Goal: Task Accomplishment & Management: Manage account settings

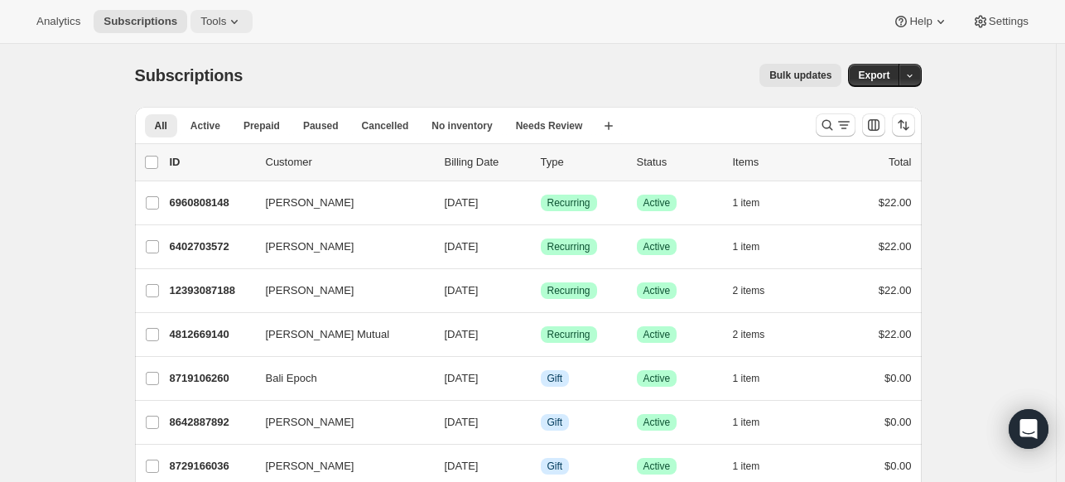
click at [215, 17] on span "Tools" at bounding box center [213, 21] width 26 height 13
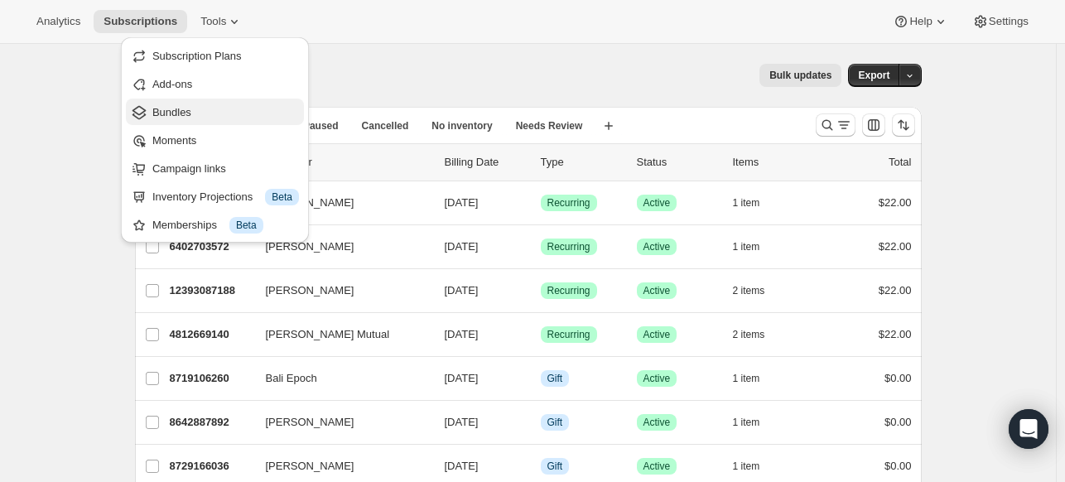
click at [176, 112] on span "Bundles" at bounding box center [171, 112] width 39 height 12
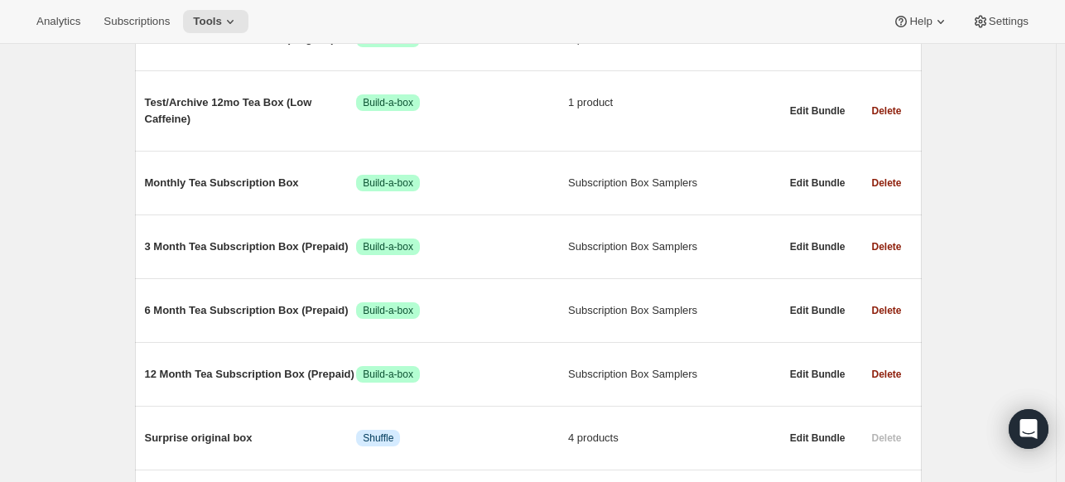
scroll to position [248, 0]
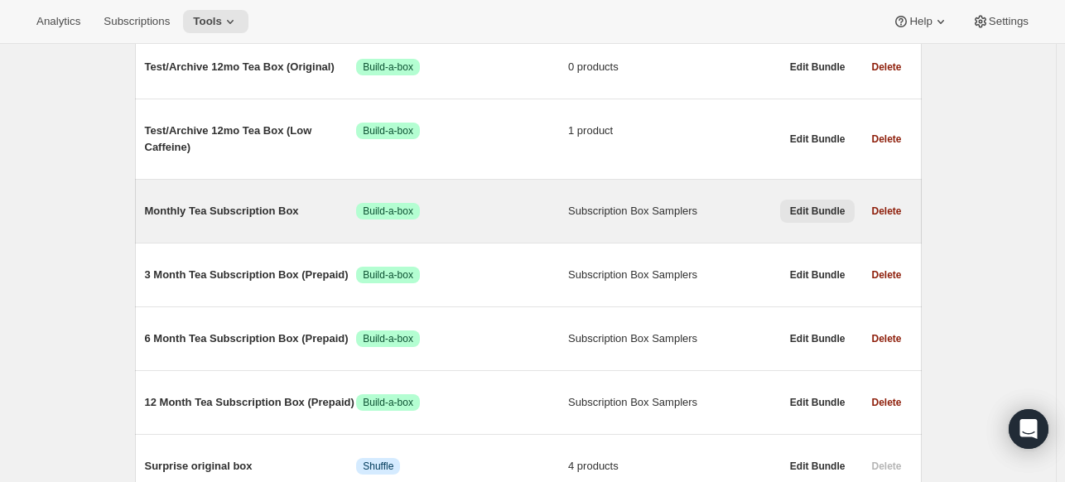
click at [823, 205] on span "Edit Bundle" at bounding box center [817, 211] width 55 height 13
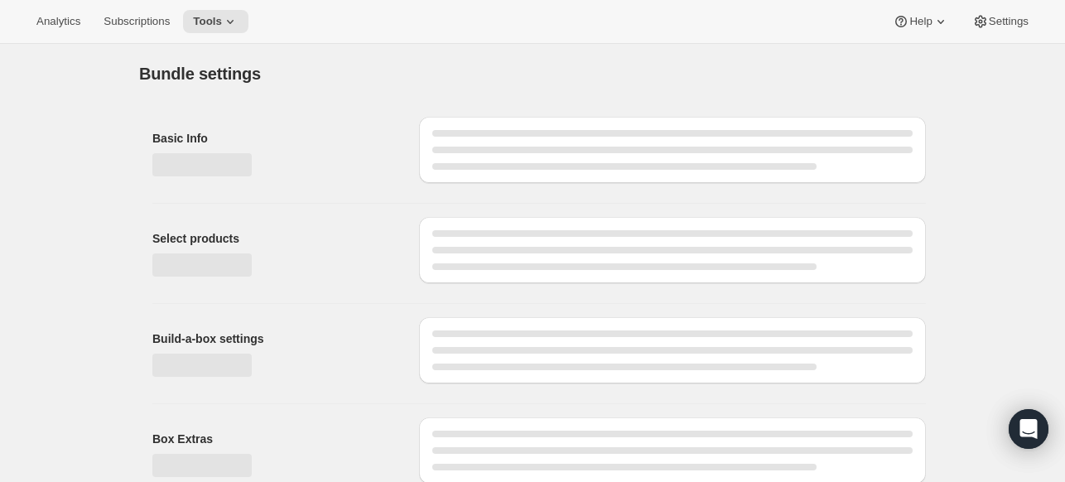
type input "Monthly Tea Subscription Box"
radio input "true"
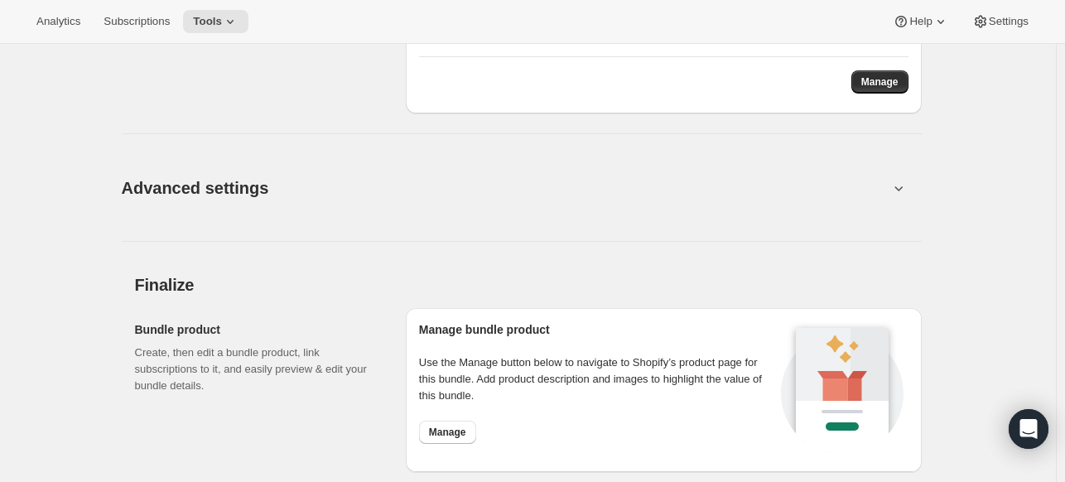
scroll to position [1325, 0]
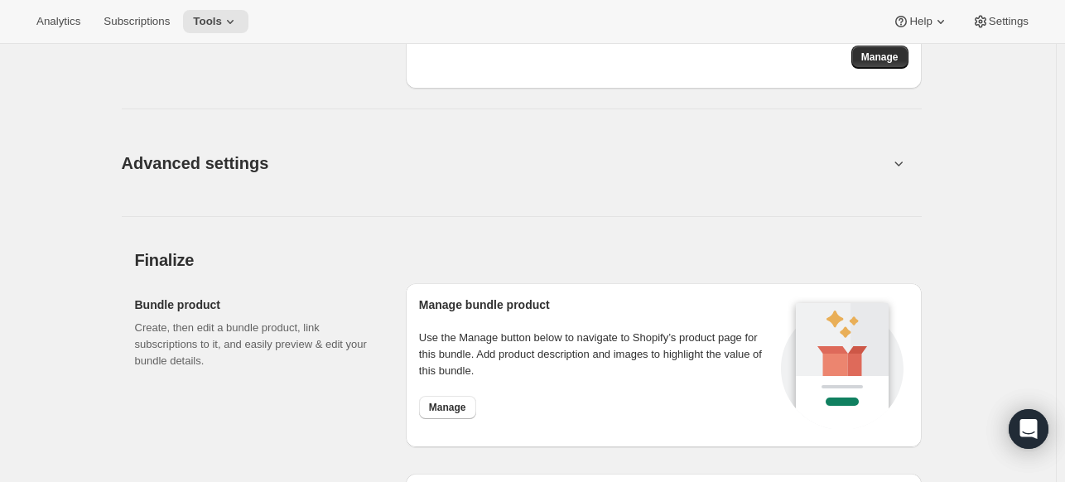
click at [899, 157] on icon at bounding box center [898, 163] width 17 height 17
click at [901, 160] on icon at bounding box center [898, 163] width 17 height 17
click at [902, 162] on icon at bounding box center [898, 163] width 17 height 17
click at [902, 161] on icon at bounding box center [898, 163] width 17 height 17
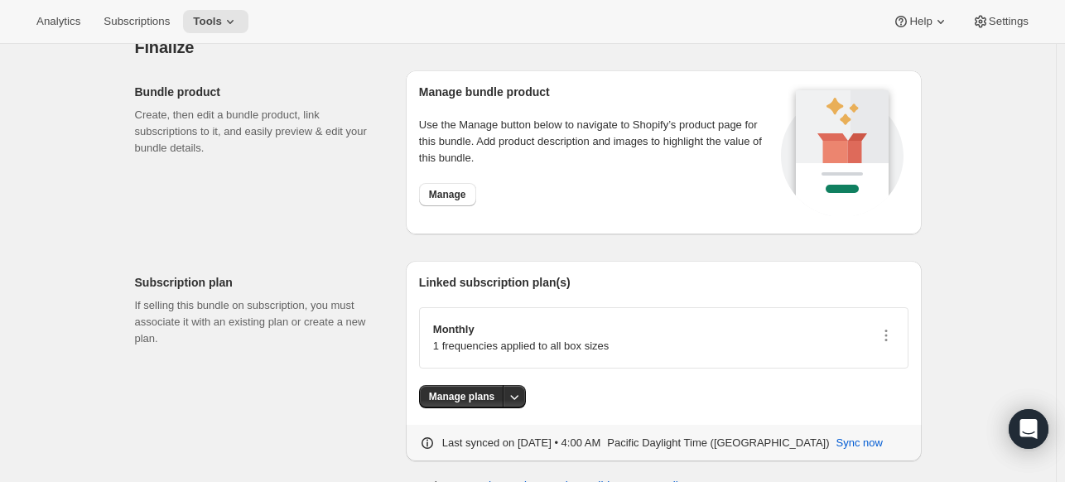
scroll to position [1564, 0]
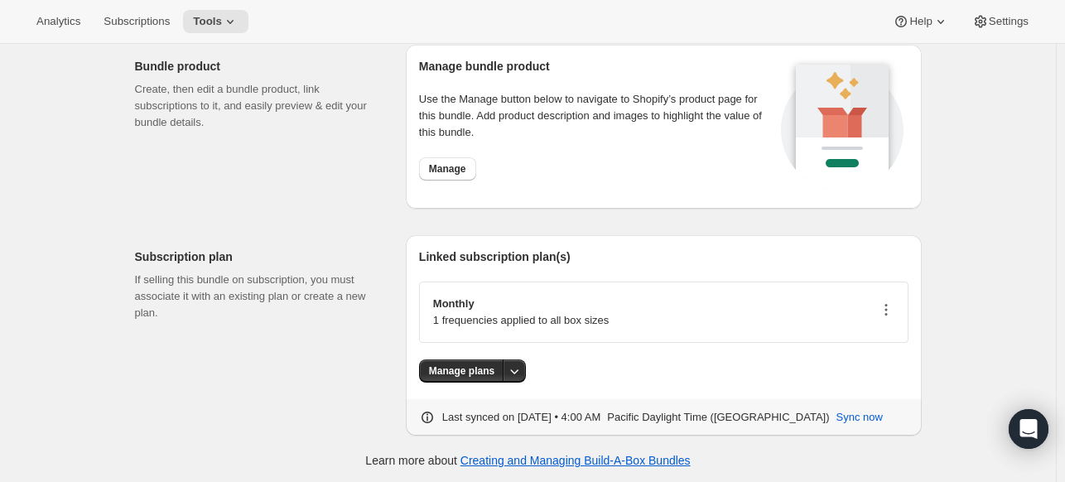
click at [890, 301] on icon "button" at bounding box center [886, 309] width 17 height 17
click at [877, 361] on span "Edit plan details" at bounding box center [869, 367] width 76 height 12
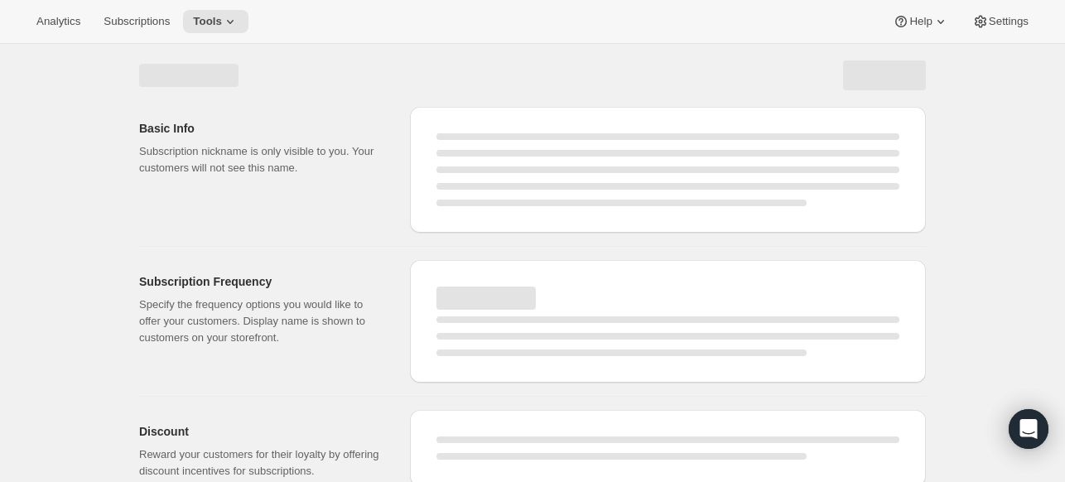
select select "WEEK"
select select "MONTH"
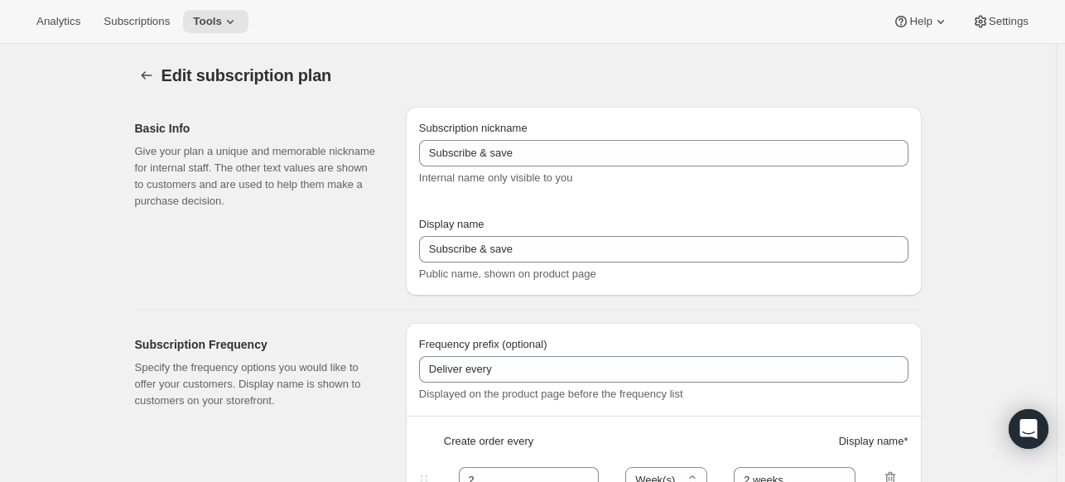
type input "Monthly"
type input "Delivers every"
type input "1"
select select "MONTH"
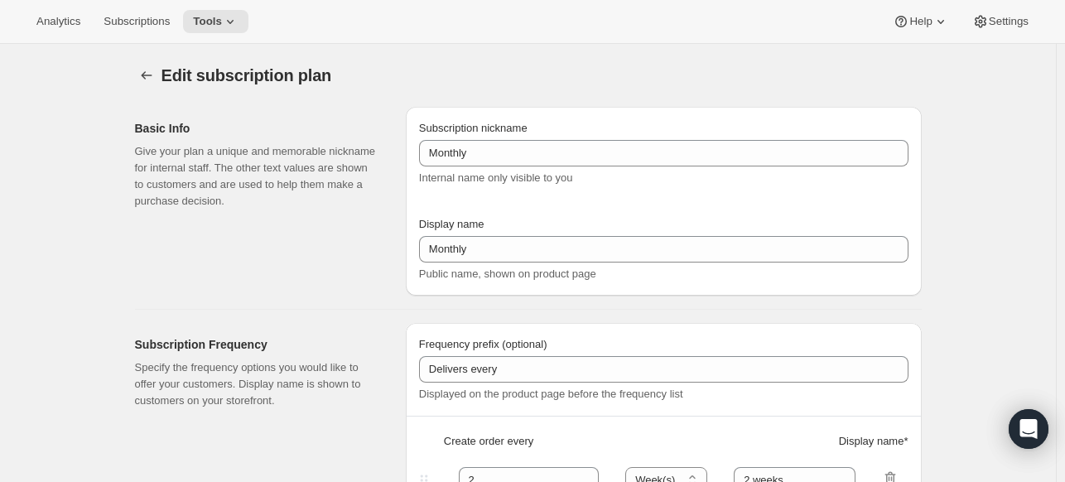
type input "month. Auto-renews monthly"
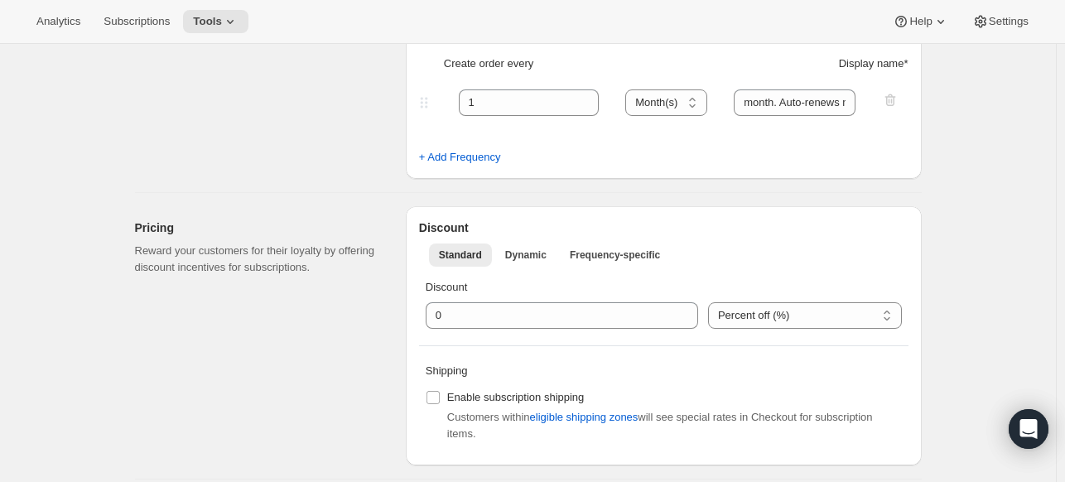
scroll to position [414, 0]
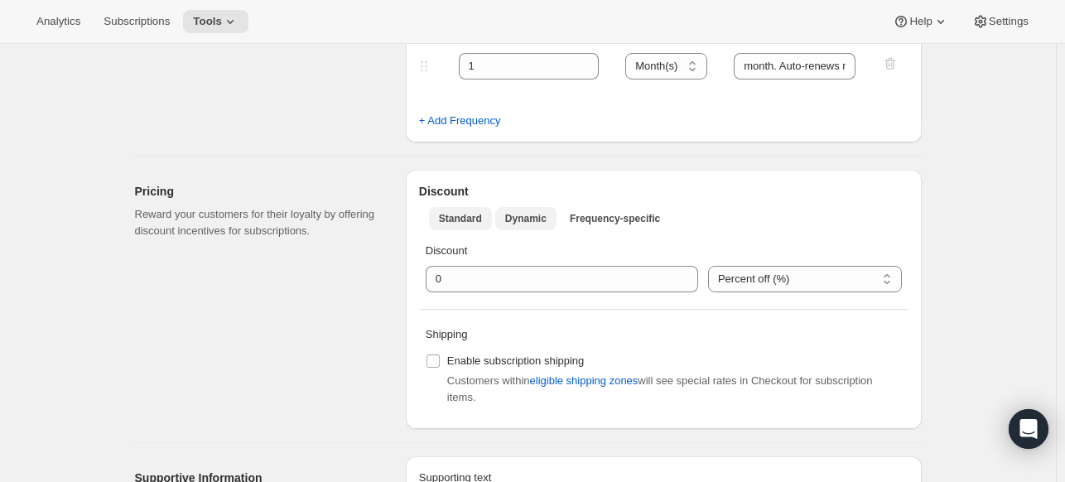
click at [535, 219] on span "Dynamic" at bounding box center [525, 218] width 41 height 13
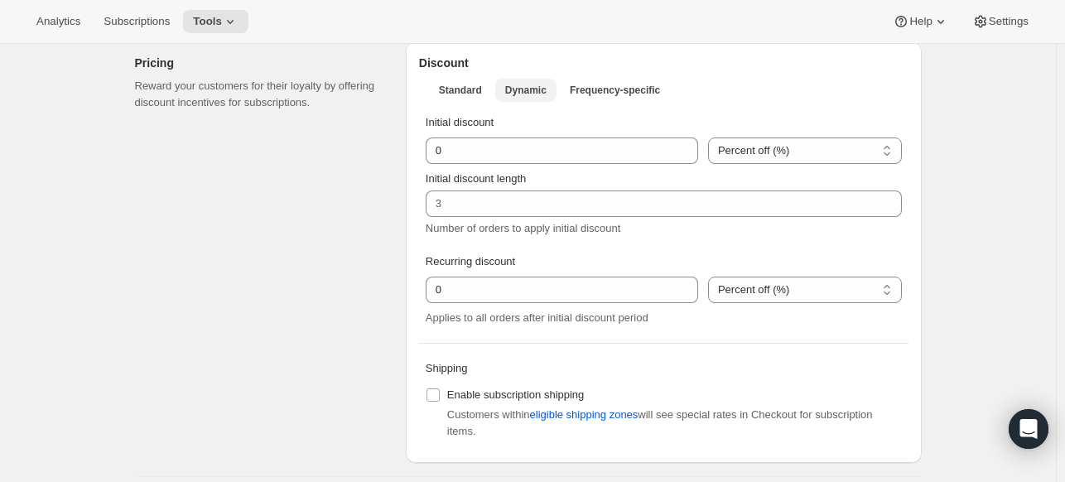
scroll to position [580, 0]
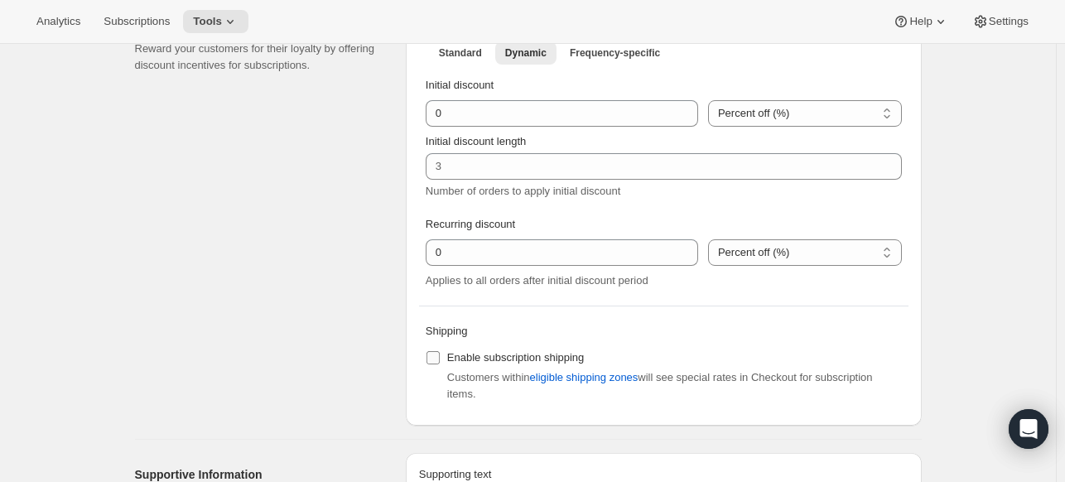
click at [436, 354] on input "Enable subscription shipping" at bounding box center [432, 357] width 13 height 13
click at [600, 376] on span "eligible shipping zones" at bounding box center [584, 377] width 108 height 17
checkbox input "false"
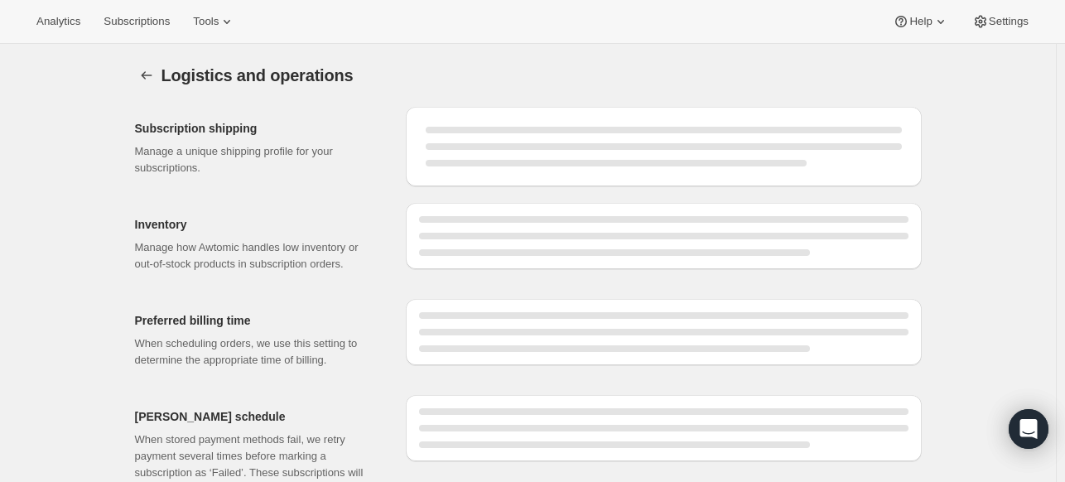
select select "DAY"
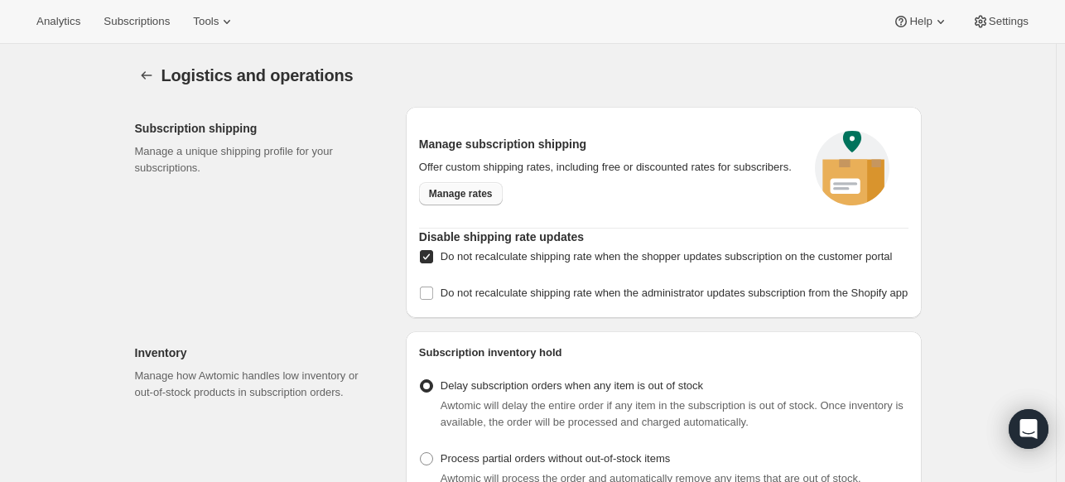
click at [484, 192] on span "Manage rates" at bounding box center [461, 193] width 64 height 13
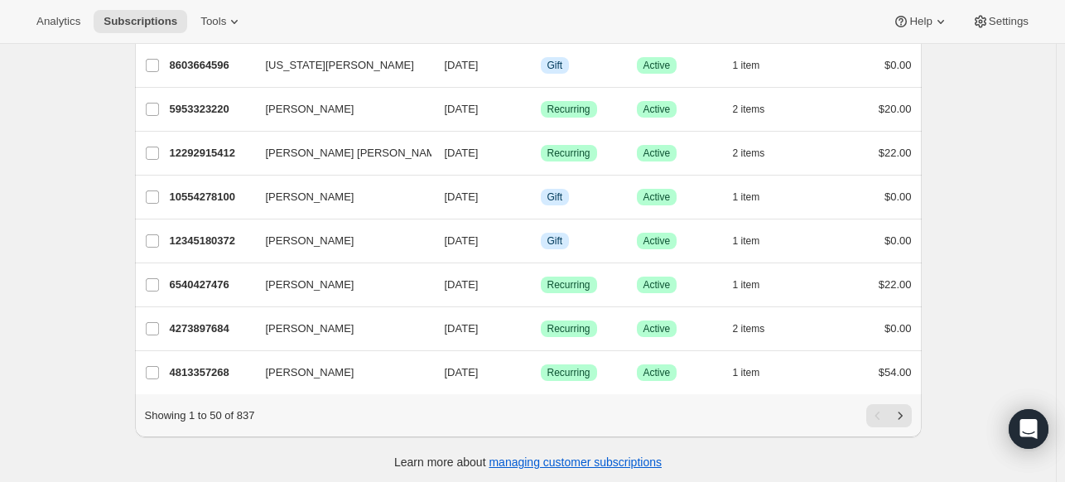
scroll to position [1988, 0]
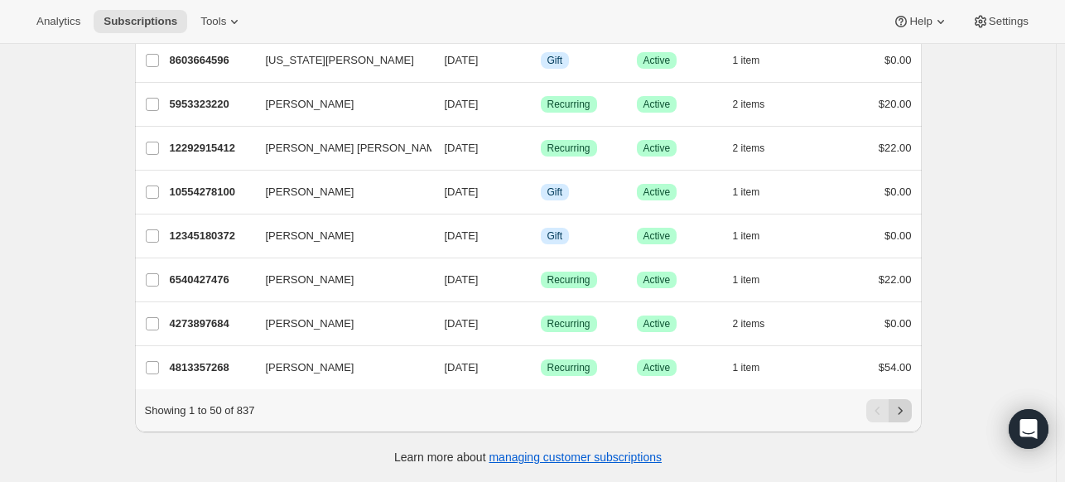
click at [904, 417] on icon "Next" at bounding box center [900, 410] width 17 height 17
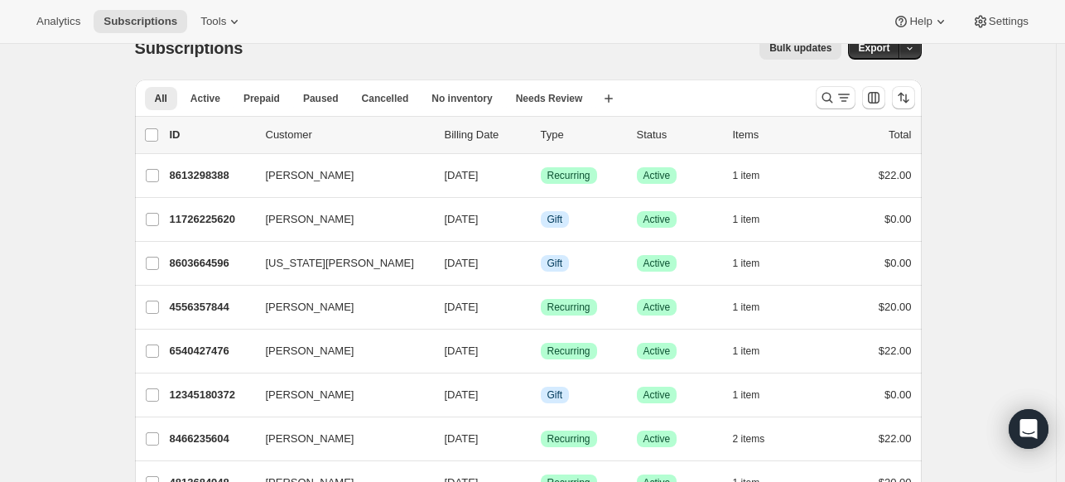
scroll to position [0, 0]
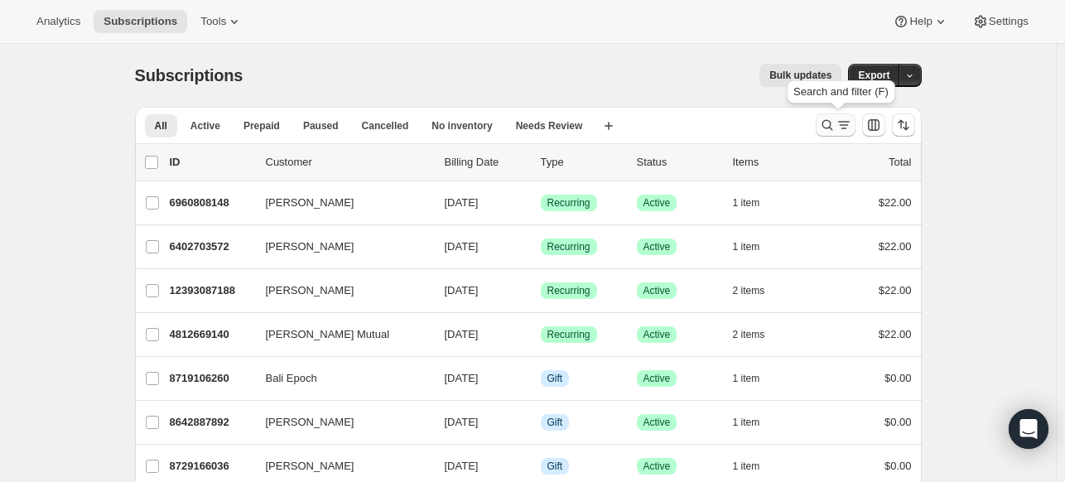
click at [828, 128] on icon "Search and filter results" at bounding box center [827, 125] width 17 height 17
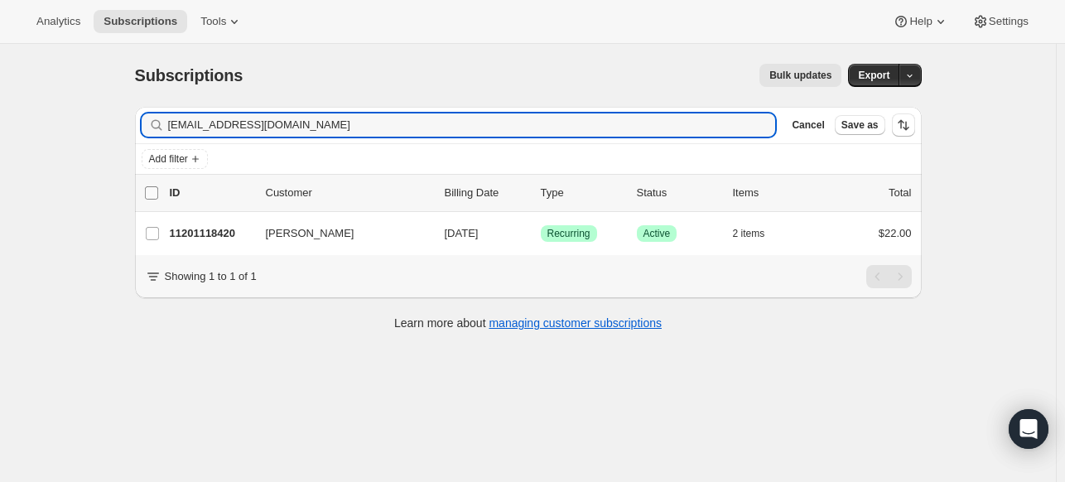
type input "kathleengary64@msn.com"
click at [158, 190] on input "0 selected" at bounding box center [151, 192] width 13 height 13
checkbox input "true"
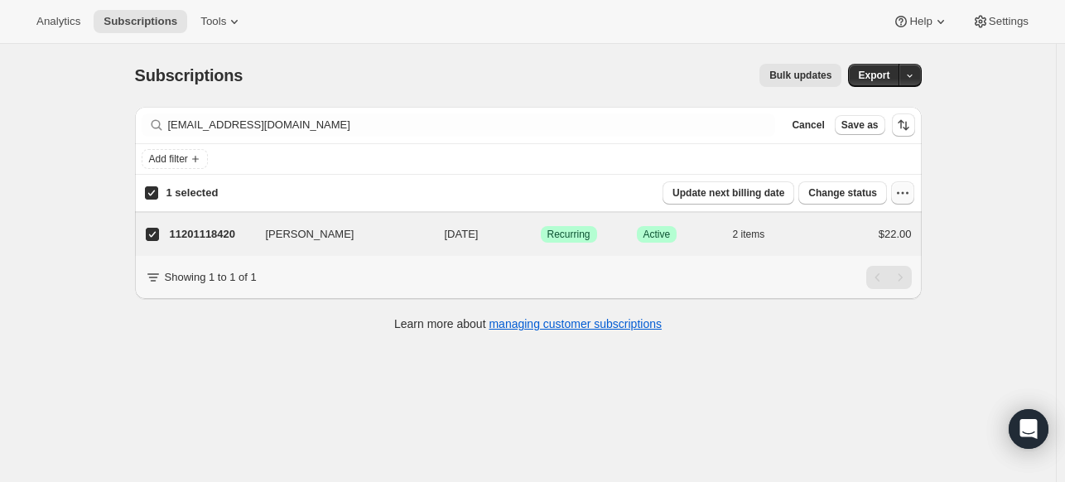
click at [911, 195] on icon "button" at bounding box center [902, 193] width 17 height 17
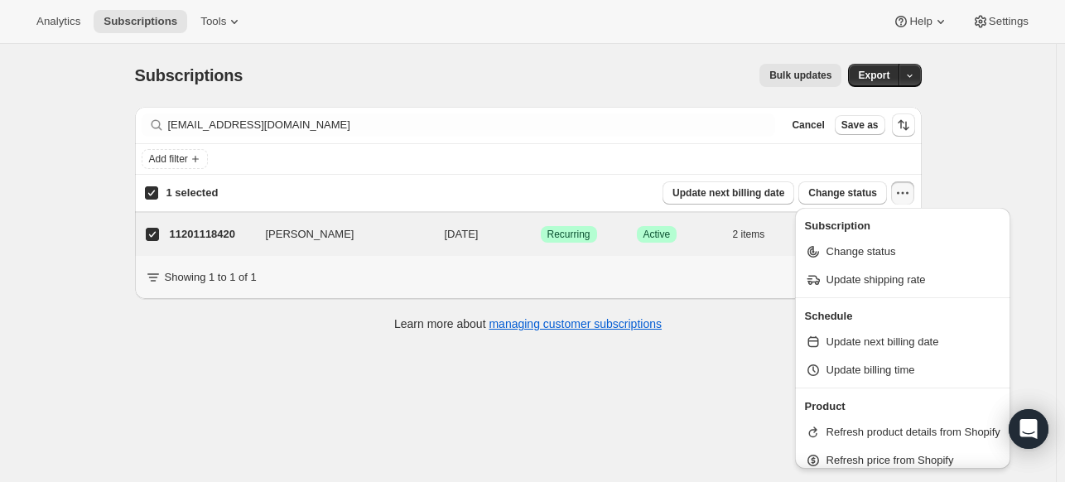
click at [954, 157] on div "Subscriptions. This page is ready Subscriptions Bulk updates More actions Bulk …" at bounding box center [528, 285] width 1056 height 482
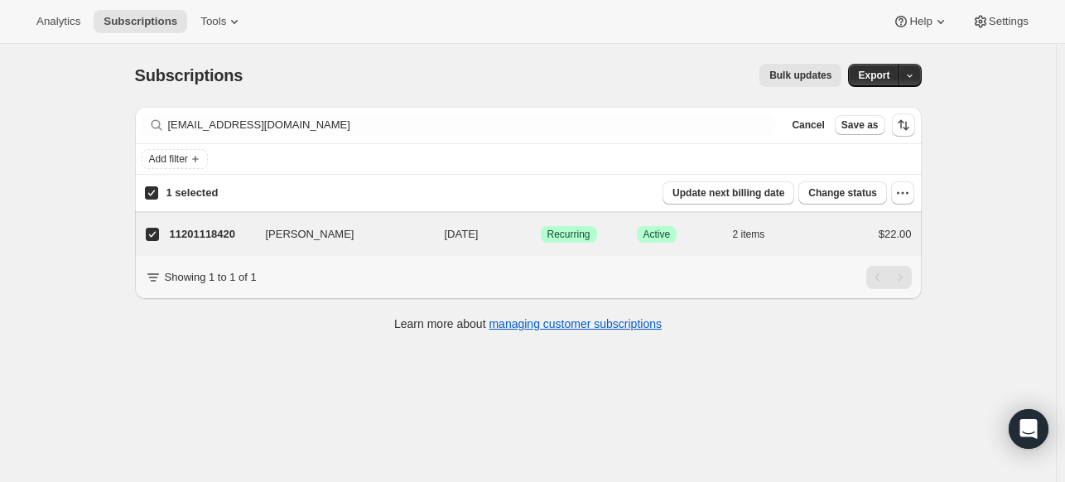
click at [154, 190] on input "1 selected" at bounding box center [151, 192] width 13 height 13
checkbox input "false"
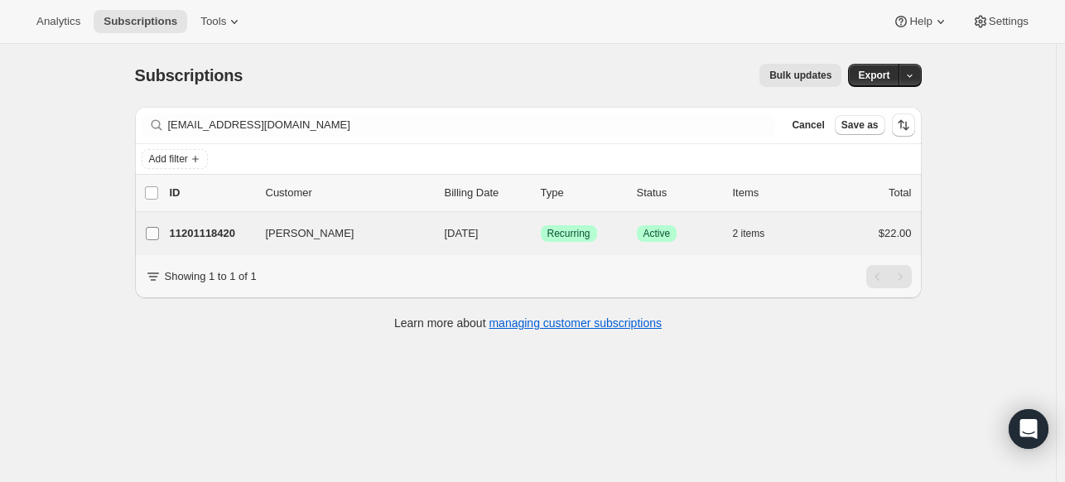
click at [156, 231] on input "Kathleen Gary" at bounding box center [152, 233] width 13 height 13
checkbox input "true"
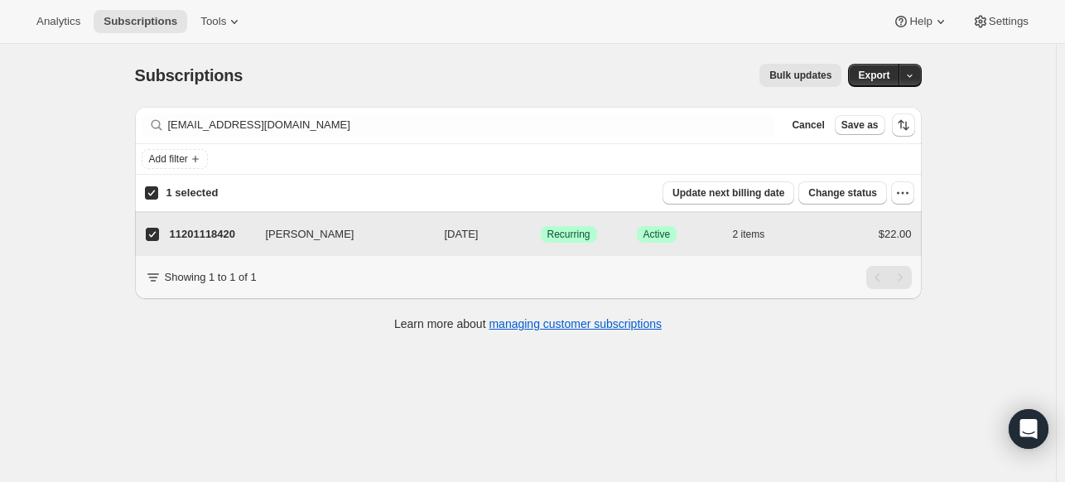
checkbox input "true"
click at [867, 186] on button "Change status" at bounding box center [842, 192] width 89 height 23
select select "11"
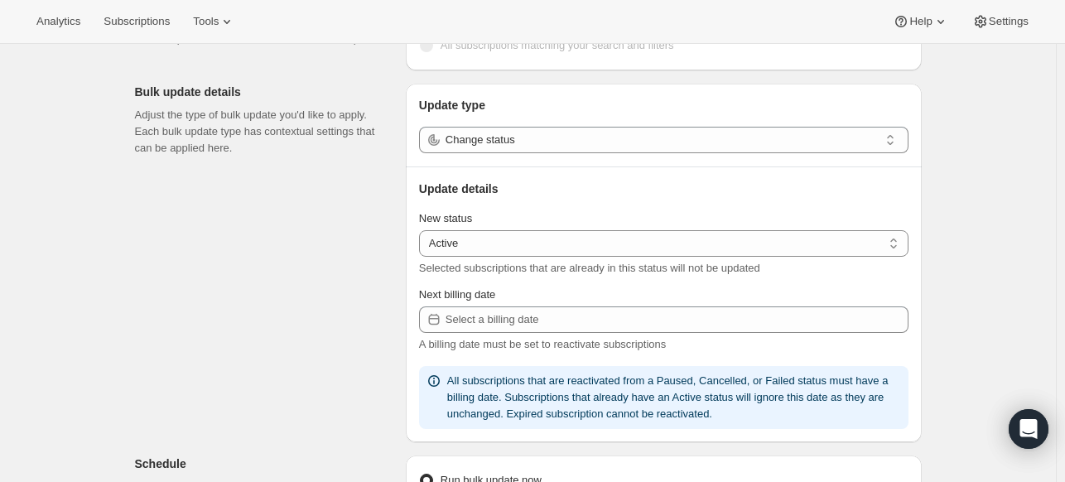
scroll to position [166, 0]
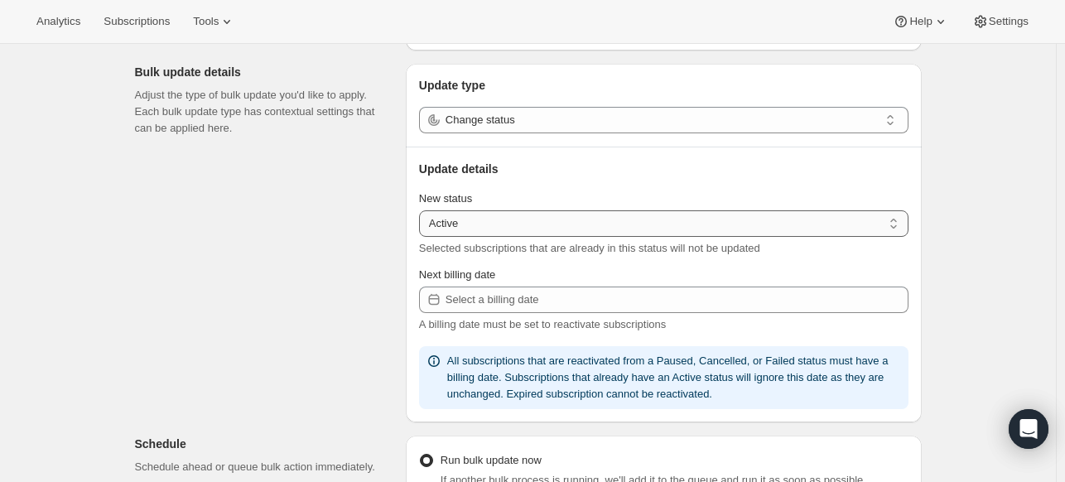
click at [855, 225] on select "Active Paused Cancelled" at bounding box center [663, 223] width 489 height 27
select select "cancelled"
click at [422, 210] on select "Active Paused Cancelled" at bounding box center [663, 223] width 489 height 27
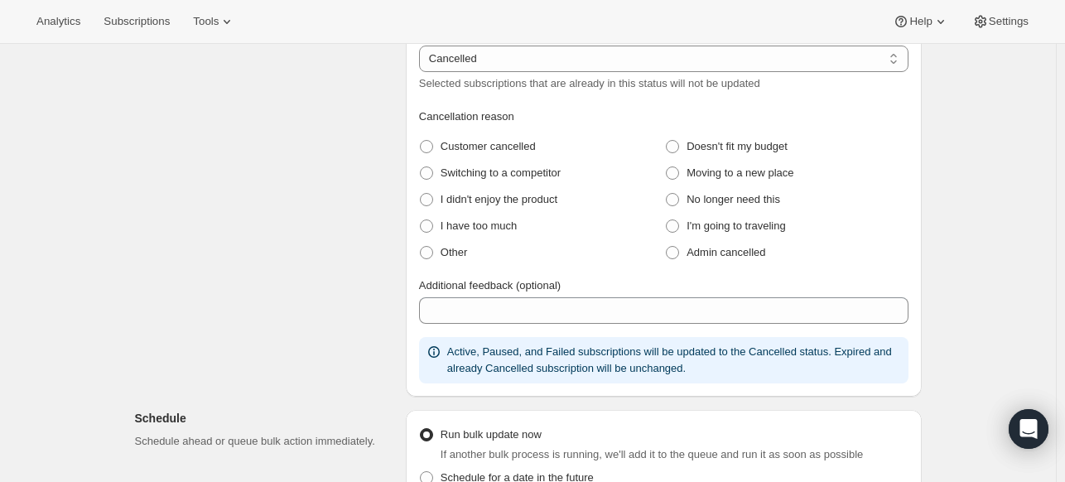
scroll to position [331, 0]
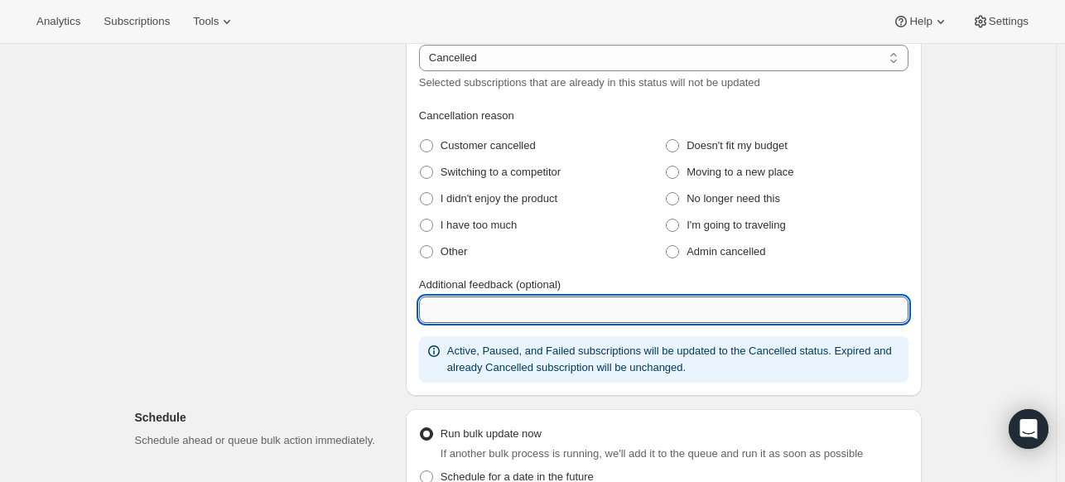
click at [619, 306] on input "Additional feedback (optional)" at bounding box center [663, 309] width 489 height 27
type input "DUTIES US"
click at [670, 254] on span at bounding box center [672, 251] width 13 height 13
click at [667, 246] on cancelled "Admin cancelled" at bounding box center [666, 245] width 1 height 1
radio cancelled "true"
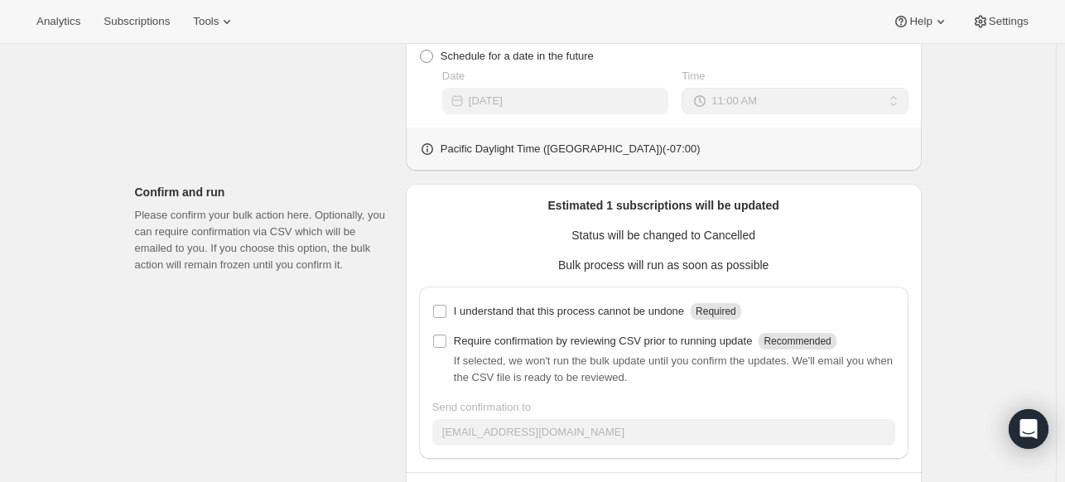
scroll to position [818, 0]
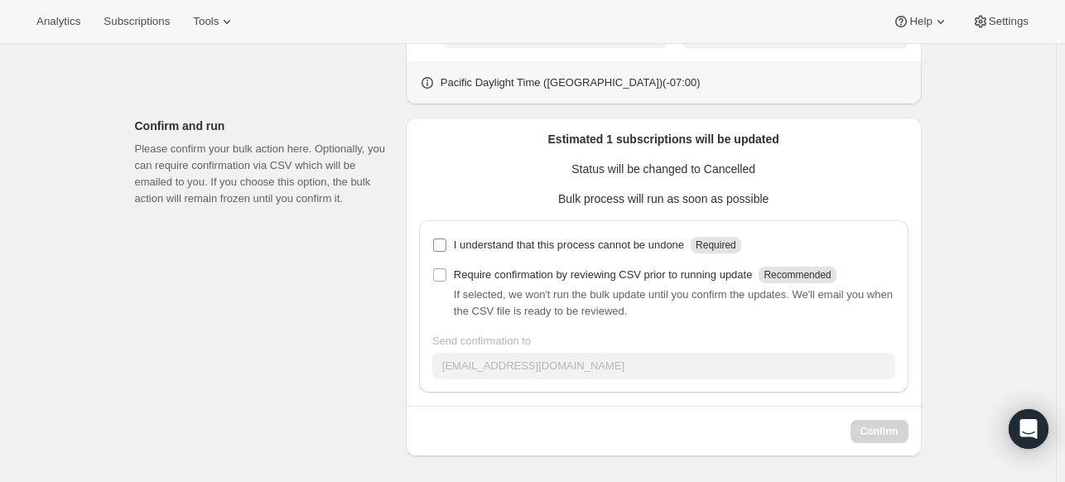
click at [441, 245] on input "I understand that this process cannot be undone Required" at bounding box center [439, 245] width 13 height 13
checkbox input "true"
click at [443, 273] on input "Require confirmation by reviewing CSV prior to running update Recommended" at bounding box center [439, 274] width 13 height 13
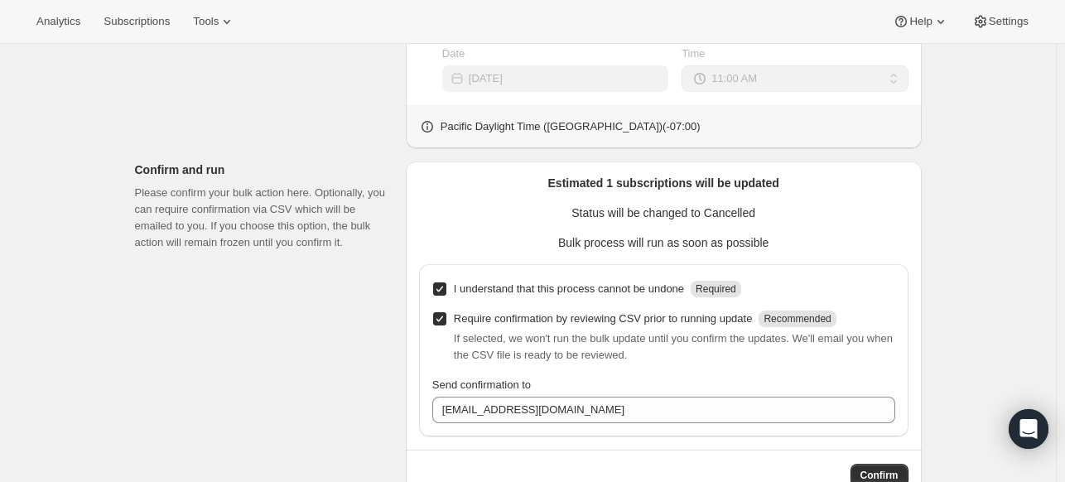
scroll to position [735, 0]
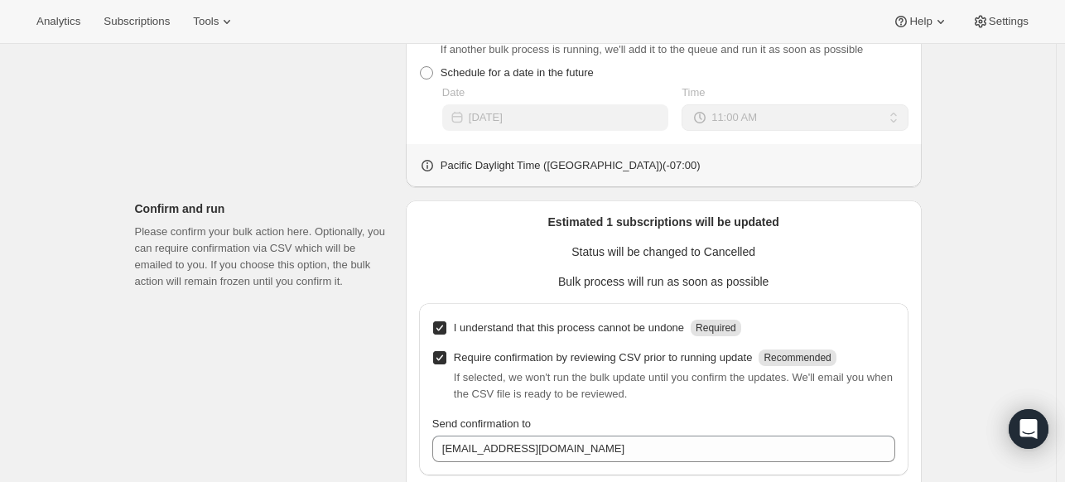
click at [438, 364] on label "Require confirmation by reviewing CSV prior to running update Recommended" at bounding box center [634, 357] width 404 height 23
click at [438, 364] on input "Require confirmation by reviewing CSV prior to running update Recommended" at bounding box center [439, 357] width 13 height 13
checkbox input "false"
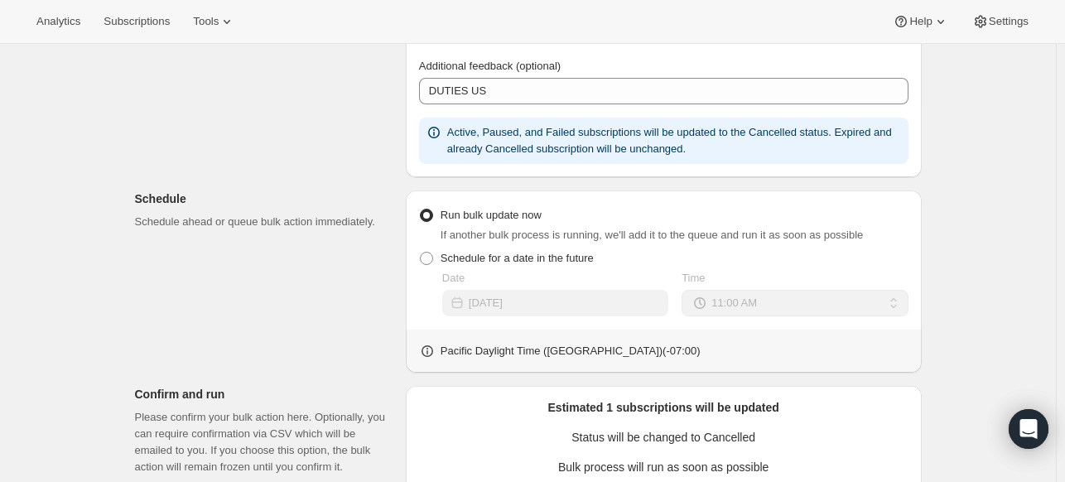
scroll to position [818, 0]
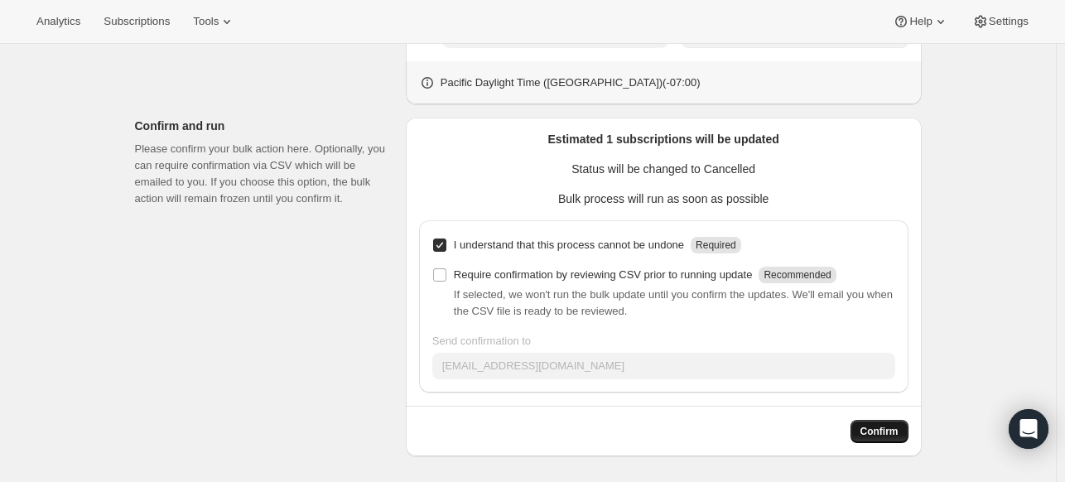
click at [898, 429] on span "Confirm" at bounding box center [879, 431] width 38 height 13
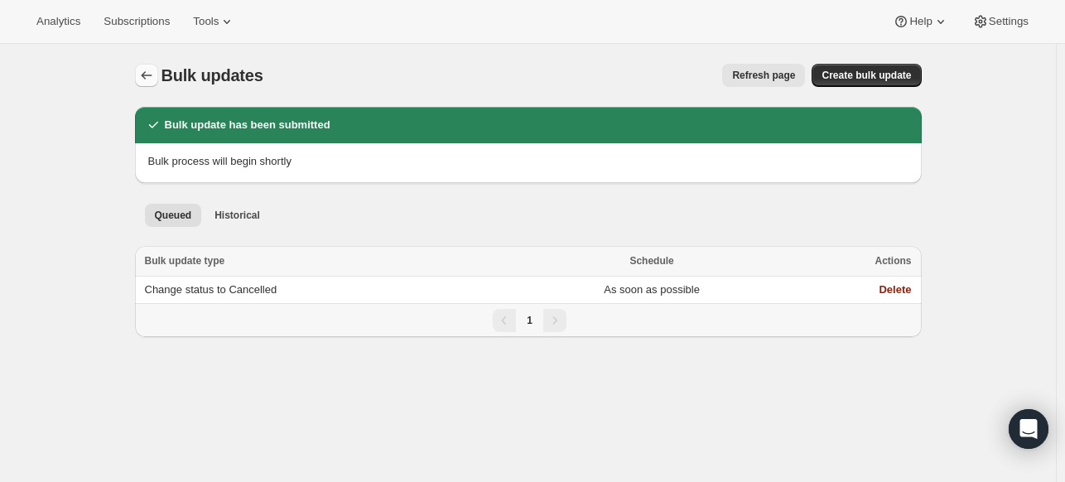
click at [158, 77] on button "Bulk updates" at bounding box center [146, 75] width 23 height 23
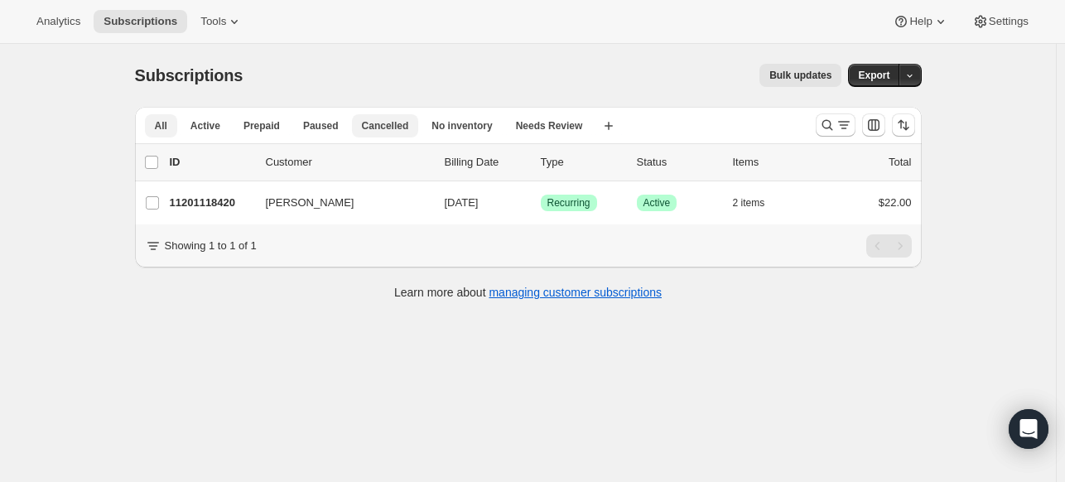
click at [384, 125] on span "Cancelled" at bounding box center [385, 125] width 47 height 13
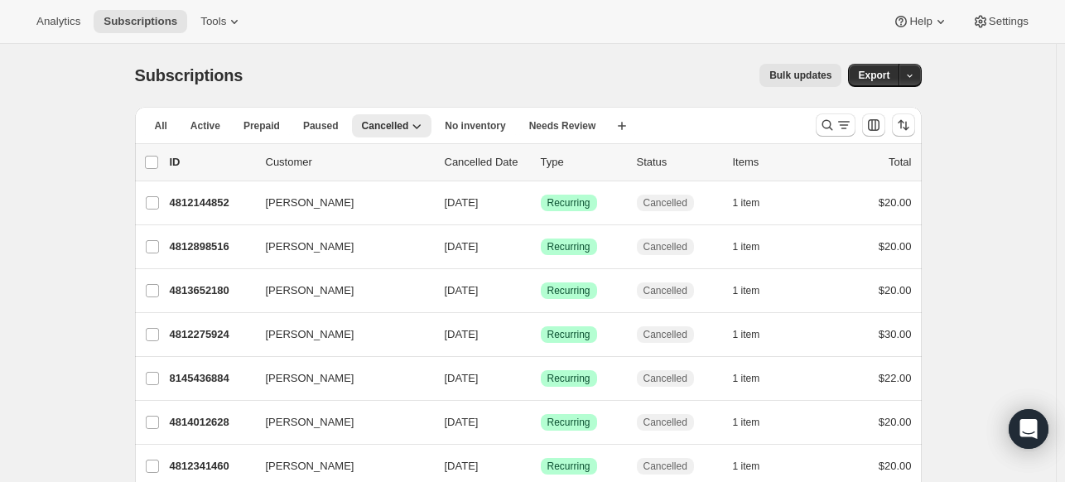
click at [491, 158] on p "Cancelled Date" at bounding box center [486, 162] width 83 height 17
click at [518, 163] on p "Cancelled Date" at bounding box center [486, 162] width 83 height 17
click at [905, 126] on icon "Sort the results" at bounding box center [903, 125] width 17 height 17
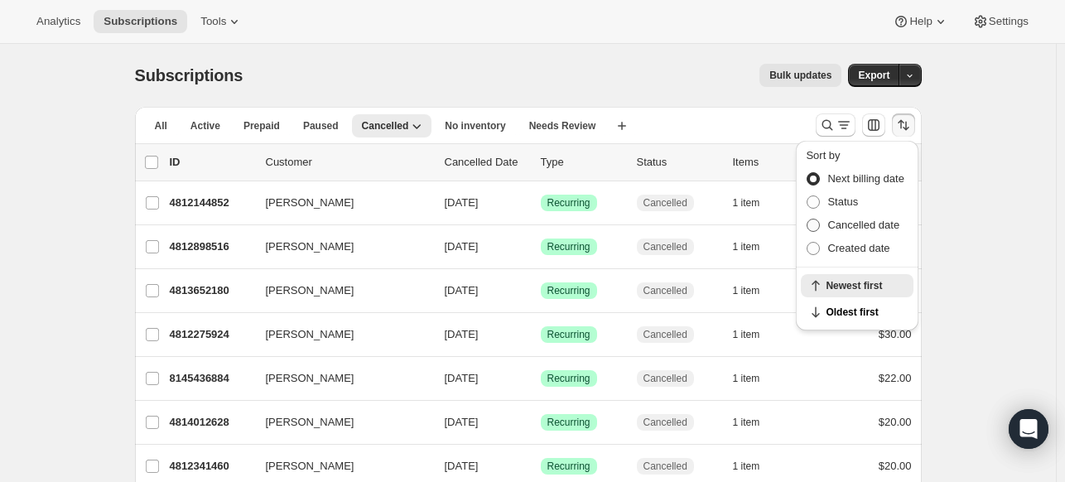
click at [875, 224] on span "Cancelled date" at bounding box center [863, 225] width 72 height 12
click at [807, 219] on input "Cancelled date" at bounding box center [807, 219] width 1 height 1
radio input "true"
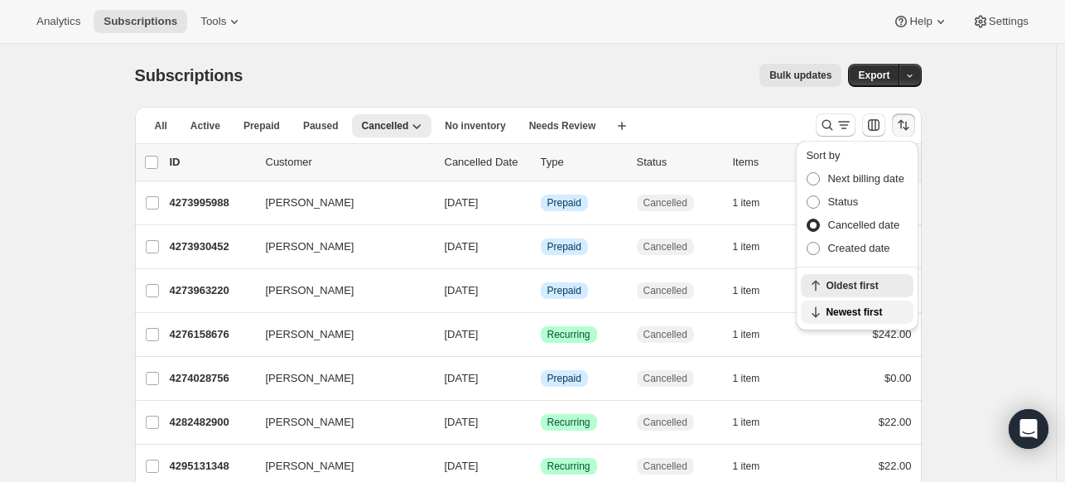
click at [864, 311] on span "Newest first" at bounding box center [865, 312] width 78 height 13
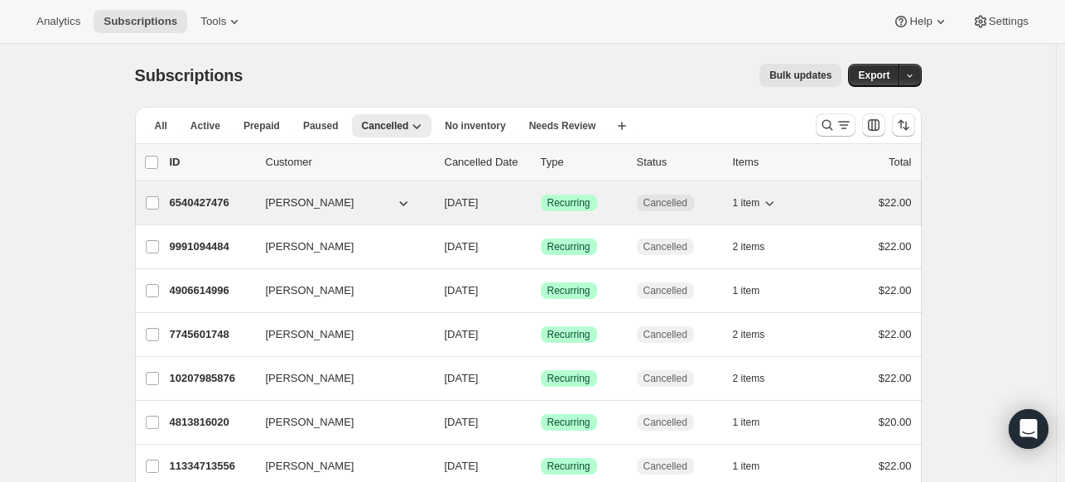
click at [316, 206] on span "[PERSON_NAME]" at bounding box center [310, 203] width 89 height 17
click at [479, 196] on span "09/09/2025" at bounding box center [462, 202] width 34 height 12
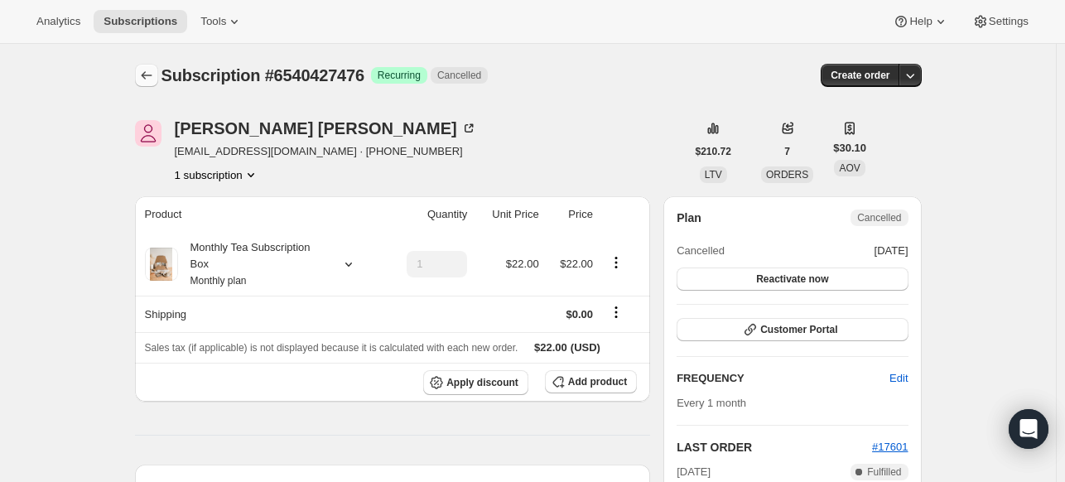
click at [151, 77] on icon "Subscriptions" at bounding box center [146, 75] width 17 height 17
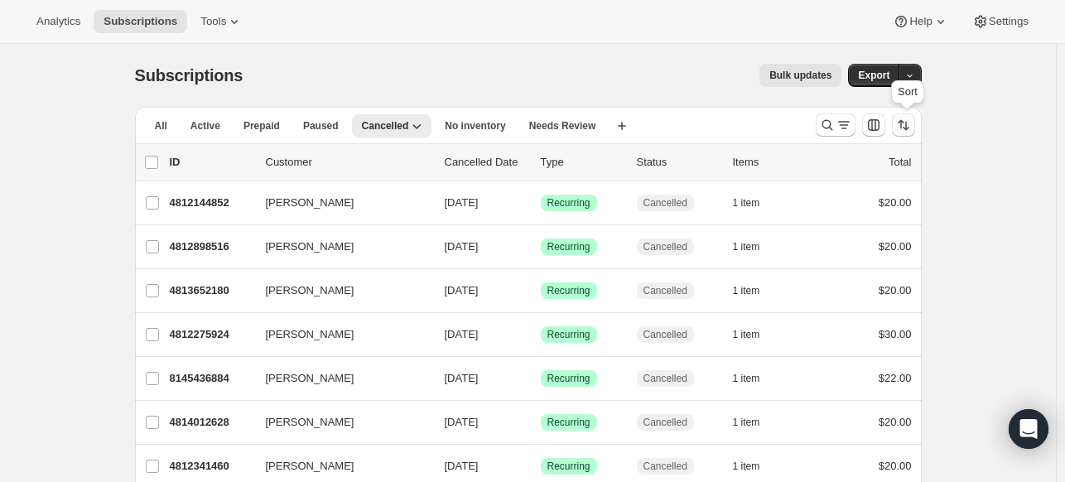
click at [908, 131] on icon "Sort the results" at bounding box center [903, 125] width 17 height 17
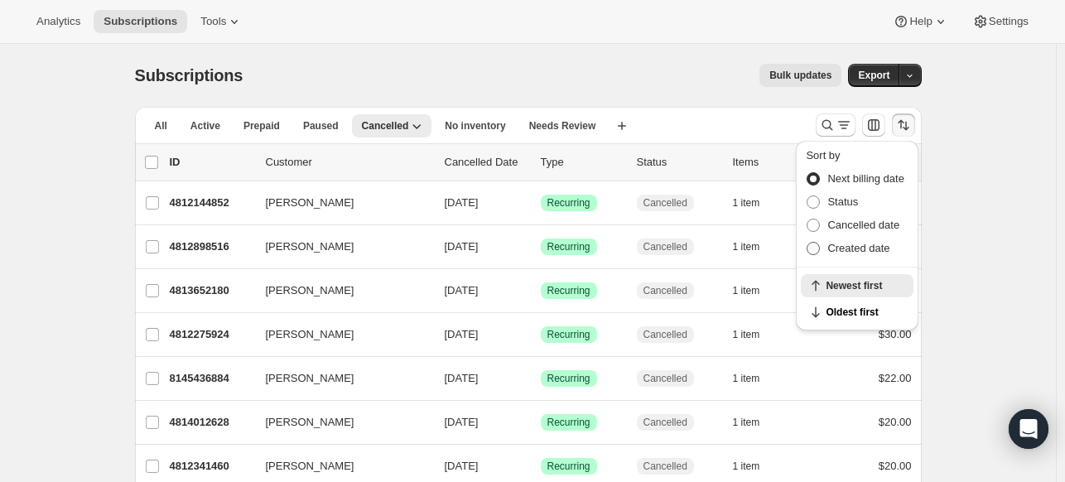
click at [863, 248] on span "Created date" at bounding box center [858, 248] width 62 height 12
click at [807, 243] on input "Created date" at bounding box center [807, 242] width 1 height 1
radio input "true"
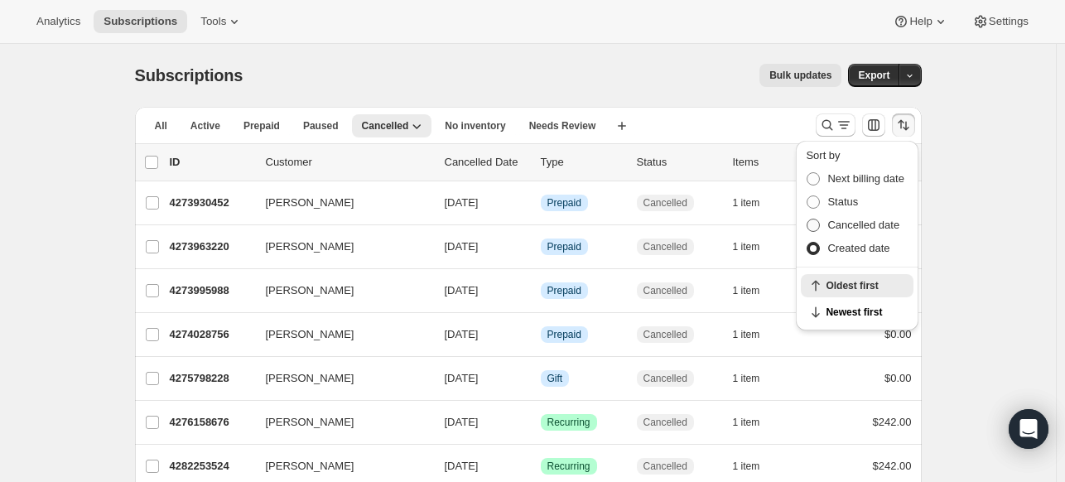
click at [856, 219] on span "Cancelled date" at bounding box center [863, 225] width 72 height 12
click at [807, 219] on input "Cancelled date" at bounding box center [807, 219] width 1 height 1
radio input "true"
click at [874, 307] on span "Newest first" at bounding box center [865, 312] width 78 height 13
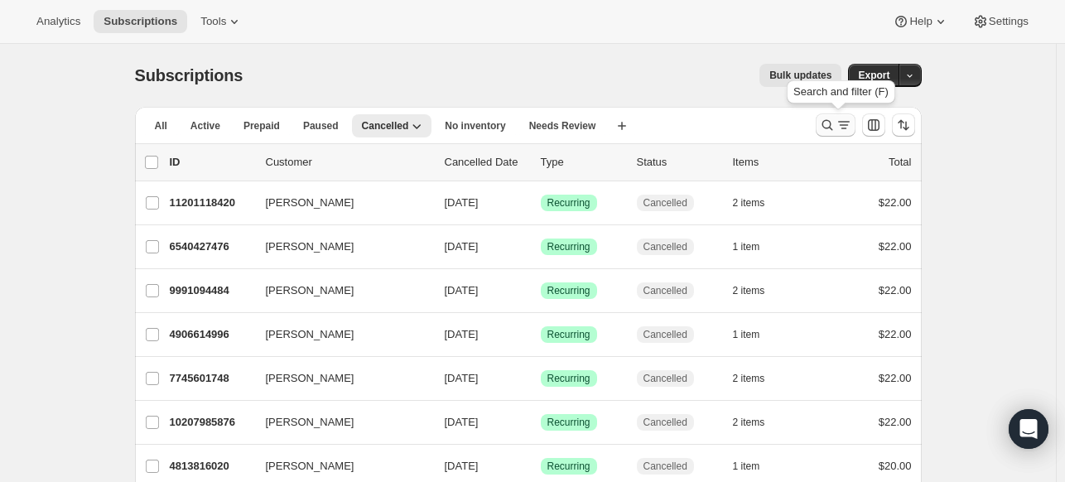
click at [828, 128] on icon "Search and filter results" at bounding box center [827, 125] width 17 height 17
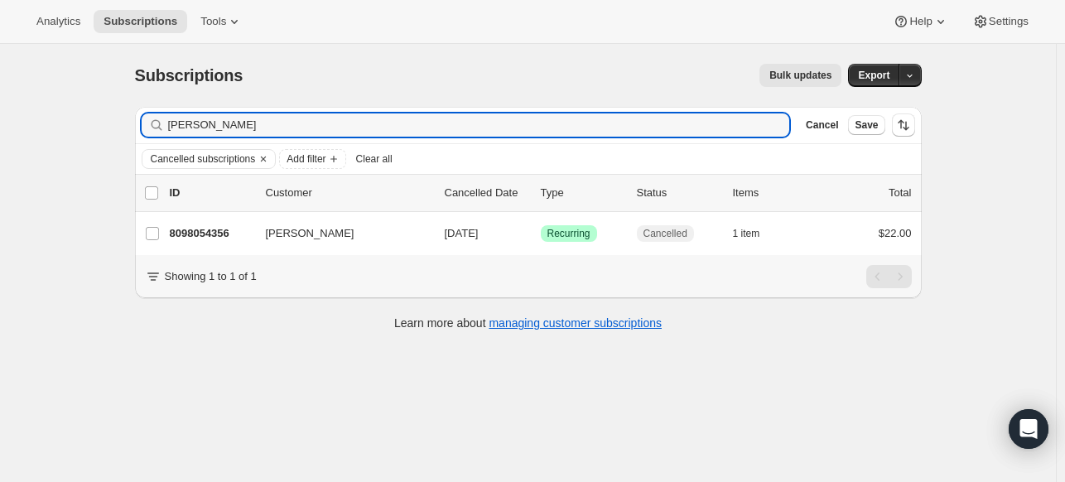
type input "bridget"
click at [779, 128] on icon "button" at bounding box center [771, 125] width 17 height 17
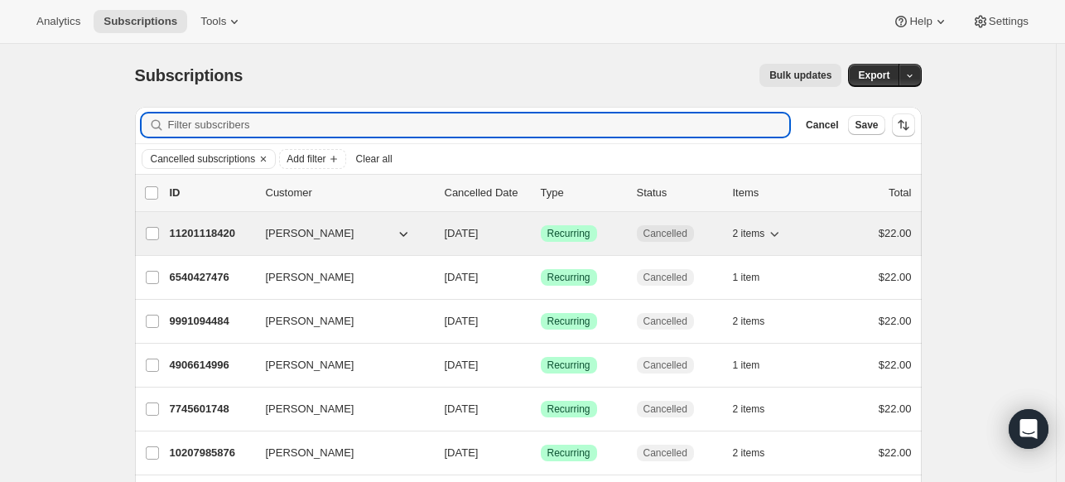
click at [679, 234] on span "Cancelled" at bounding box center [665, 233] width 44 height 13
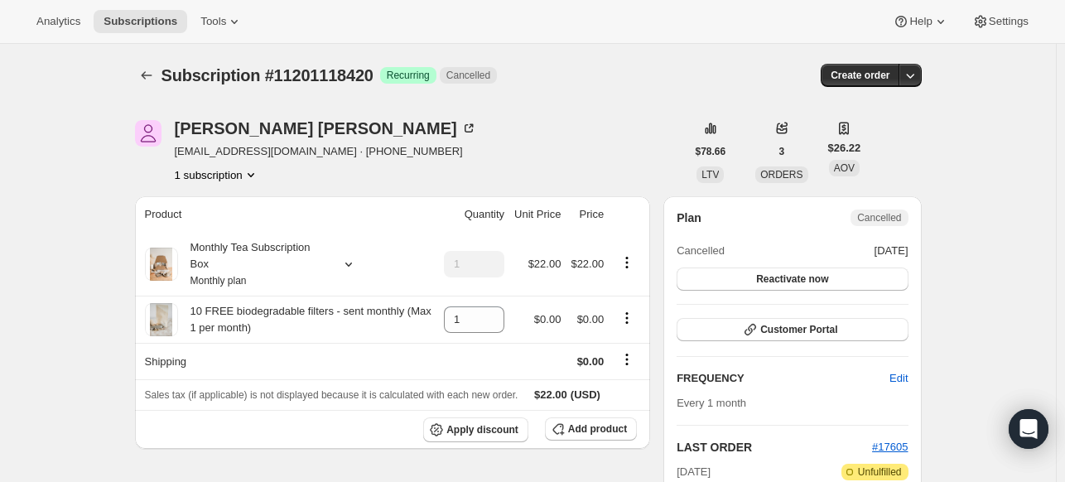
click at [481, 75] on span "Cancelled" at bounding box center [468, 75] width 44 height 13
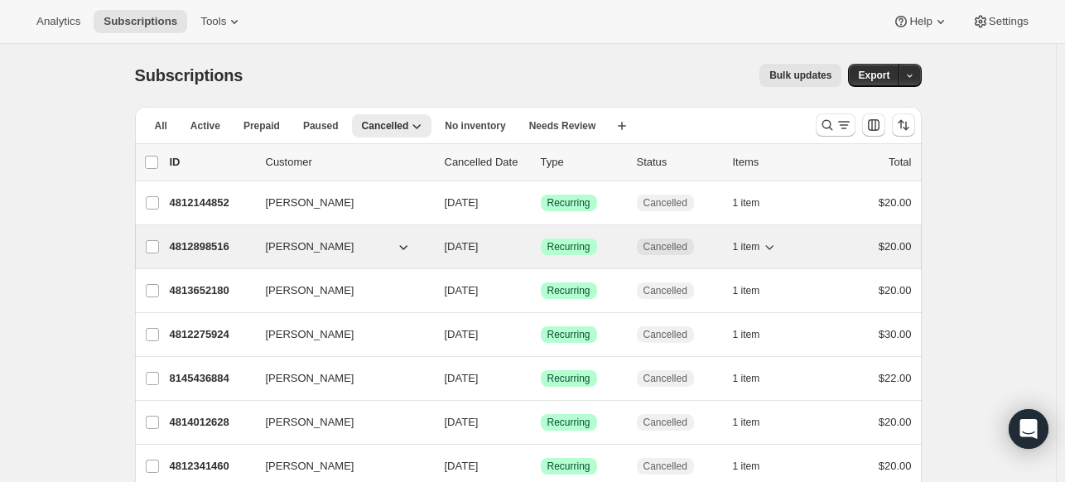
click at [667, 244] on span "Cancelled" at bounding box center [665, 246] width 44 height 13
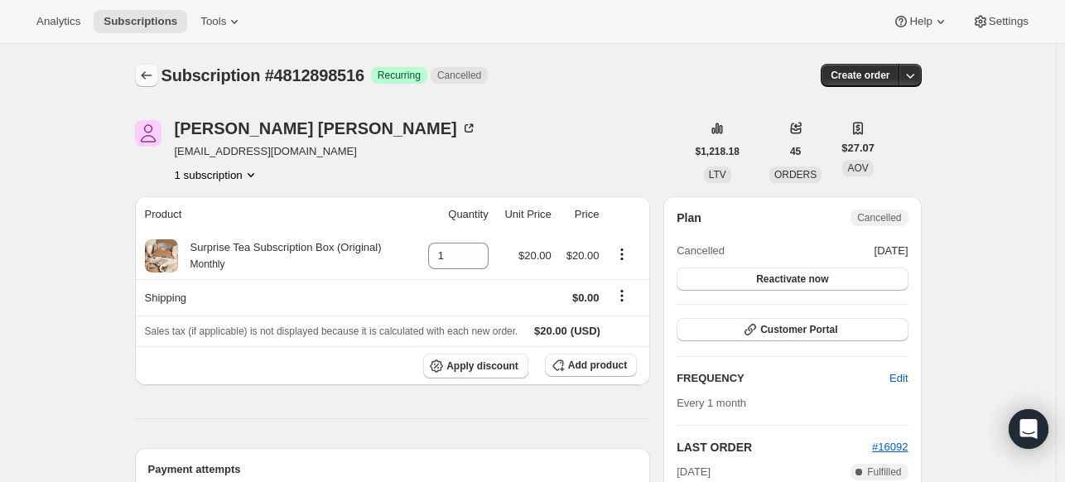
click at [158, 79] on button "Subscriptions" at bounding box center [146, 75] width 23 height 23
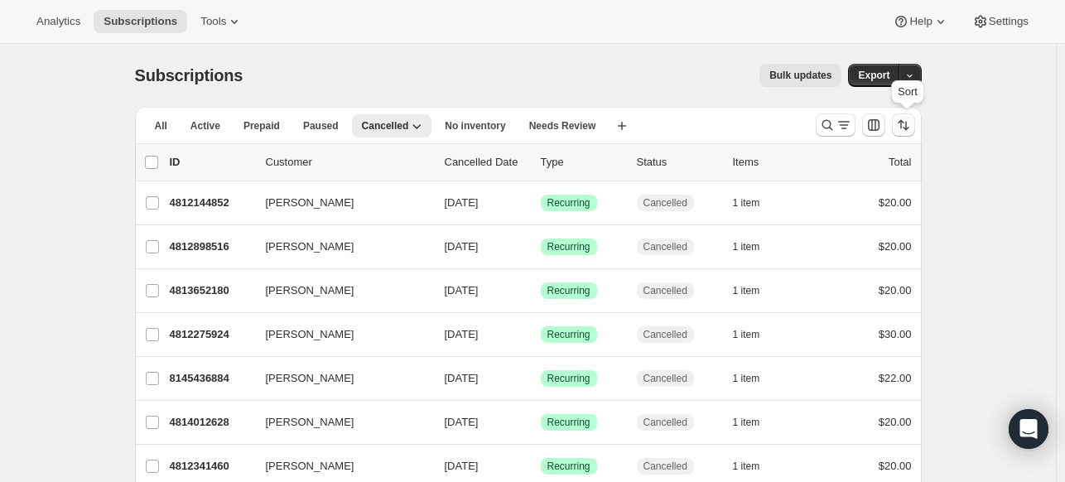
click at [909, 126] on icon "Sort the results" at bounding box center [906, 126] width 7 height 9
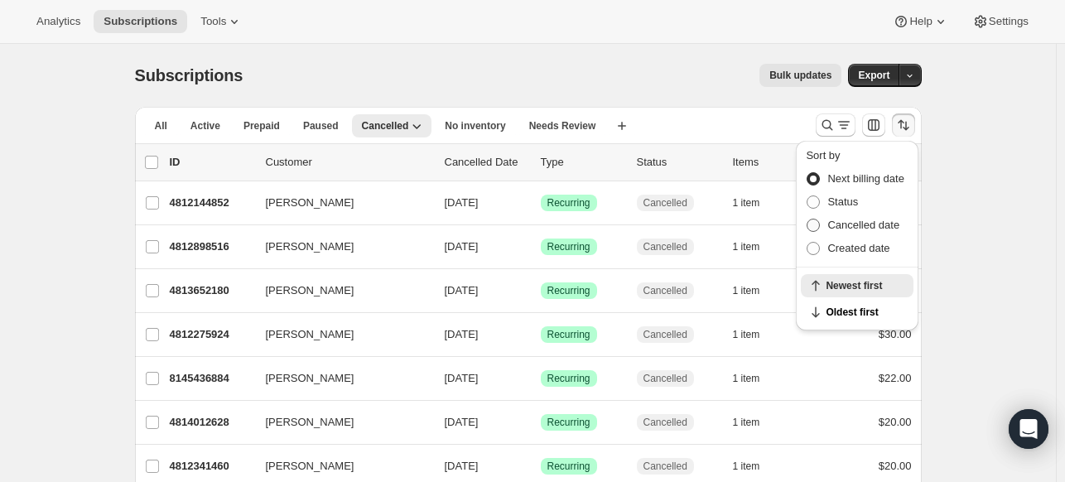
click at [867, 226] on span "Cancelled date" at bounding box center [863, 225] width 72 height 12
click at [807, 219] on input "Cancelled date" at bounding box center [807, 219] width 1 height 1
radio input "true"
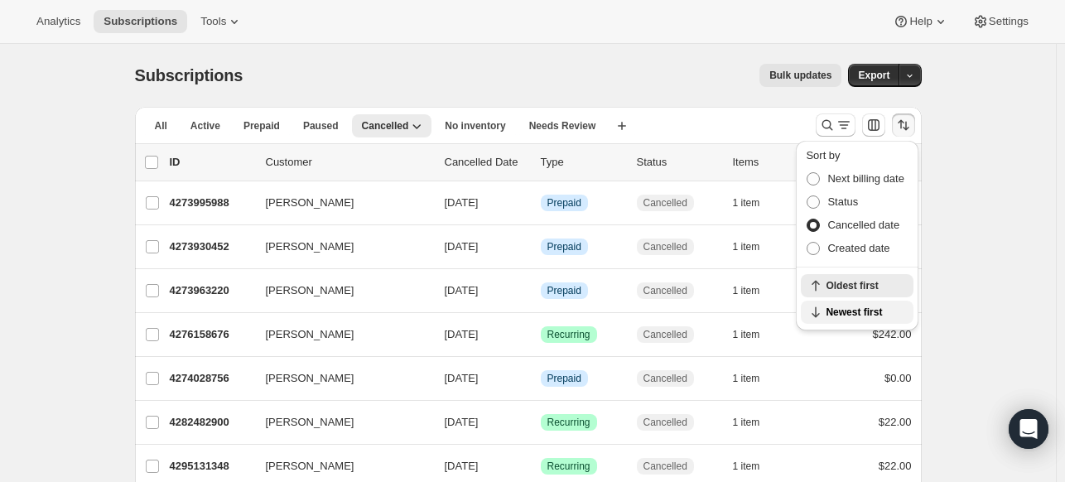
click at [876, 309] on span "Newest first" at bounding box center [865, 312] width 78 height 13
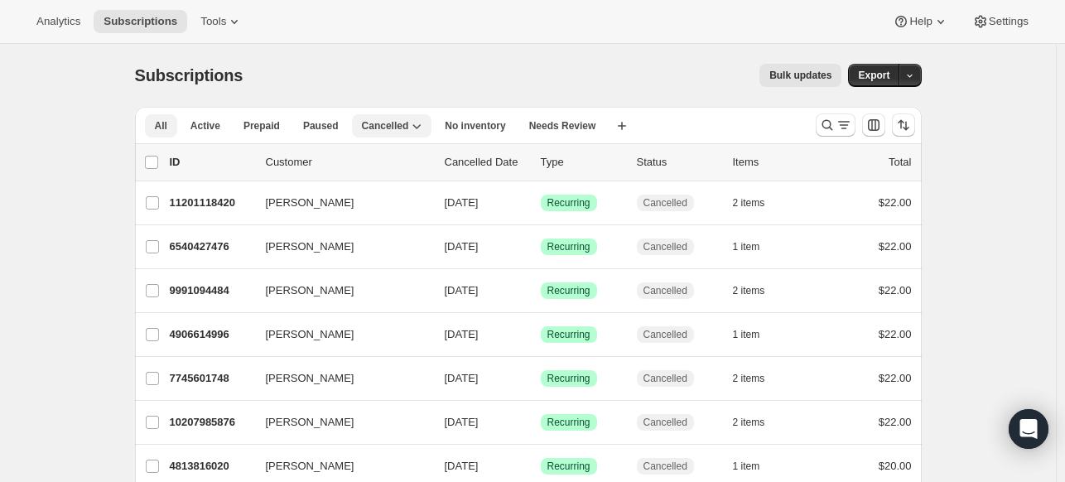
click at [162, 128] on span "All" at bounding box center [161, 125] width 12 height 13
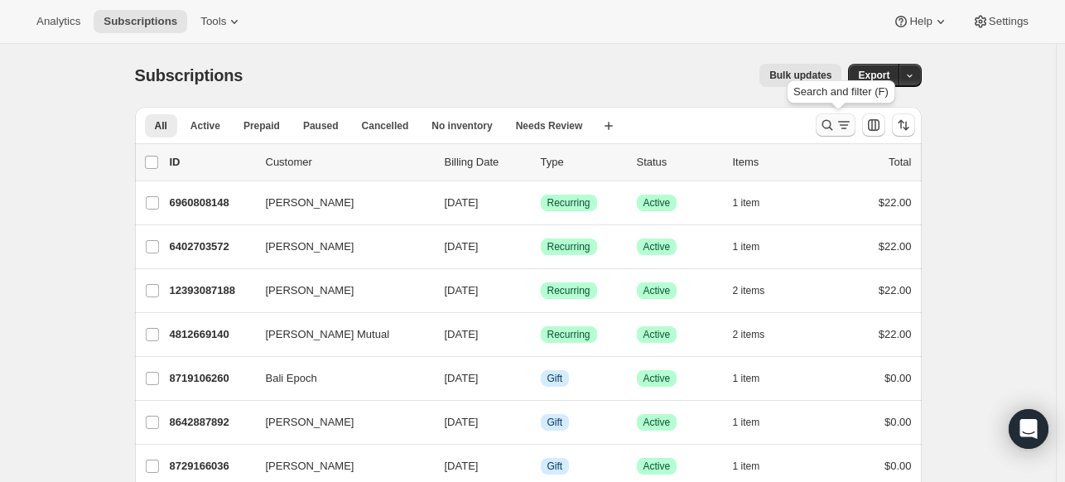
click at [829, 126] on icon "Search and filter results" at bounding box center [827, 125] width 17 height 17
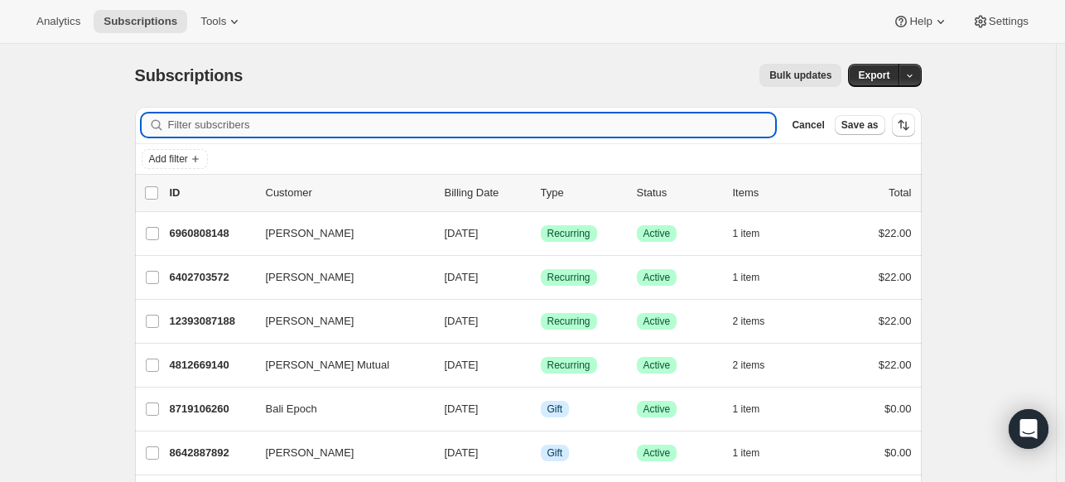
click at [409, 122] on input "Filter subscribers" at bounding box center [472, 124] width 608 height 23
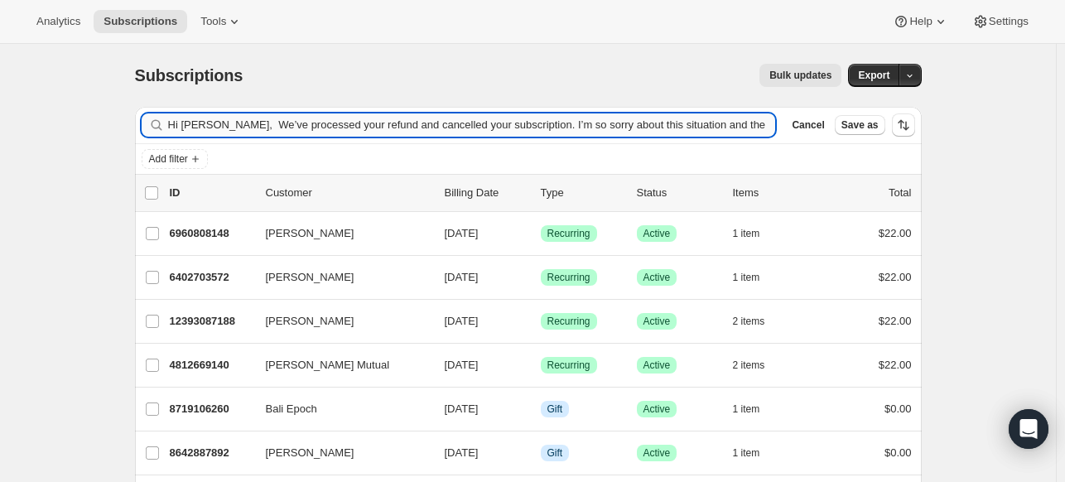
scroll to position [0, 755]
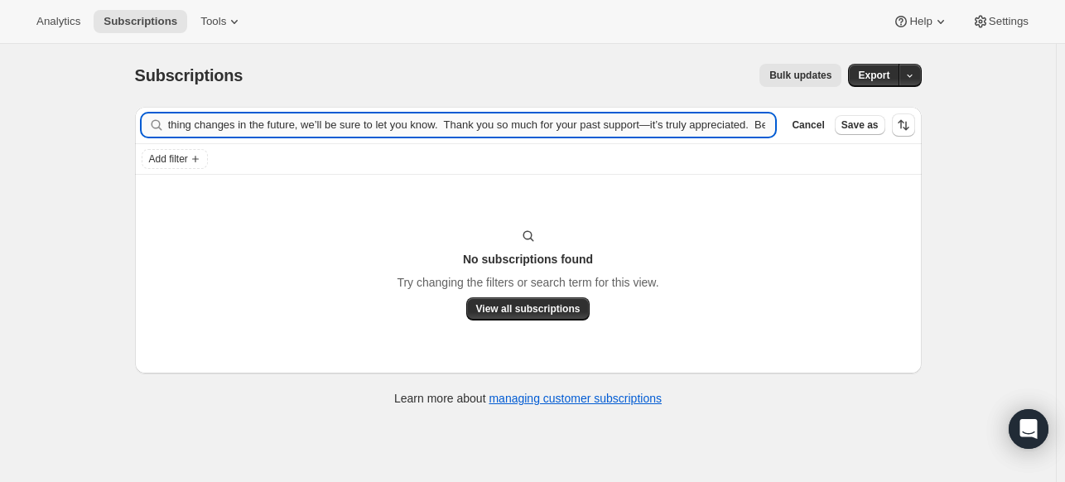
click at [750, 125] on input "Hi Kathleen, We’ve processed your refund and cancelled your subscription. I’m s…" at bounding box center [472, 124] width 608 height 23
type input "Hi Kathleen, We’ve processed your refund and cancelled your subscription. I’m s…"
click at [760, 125] on icon "button" at bounding box center [757, 126] width 6 height 6
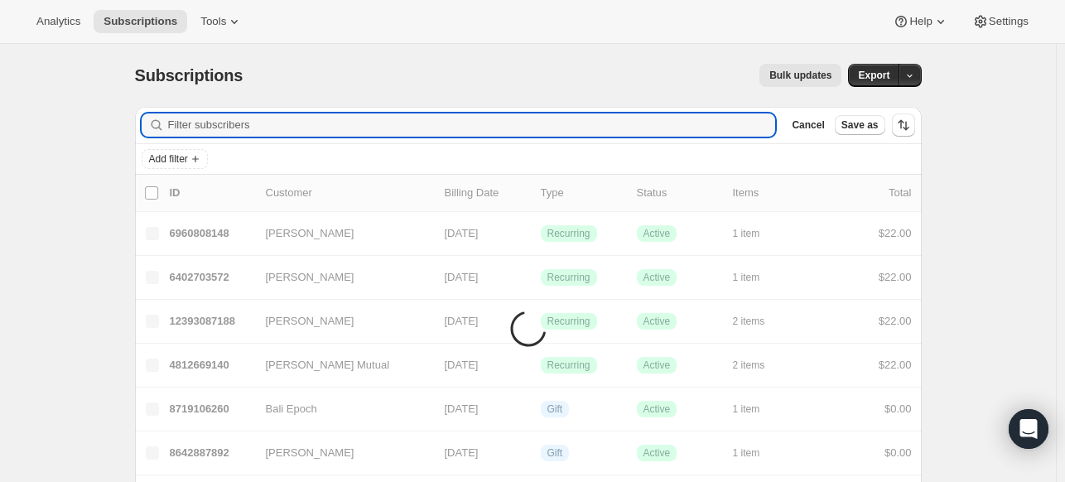
scroll to position [0, 0]
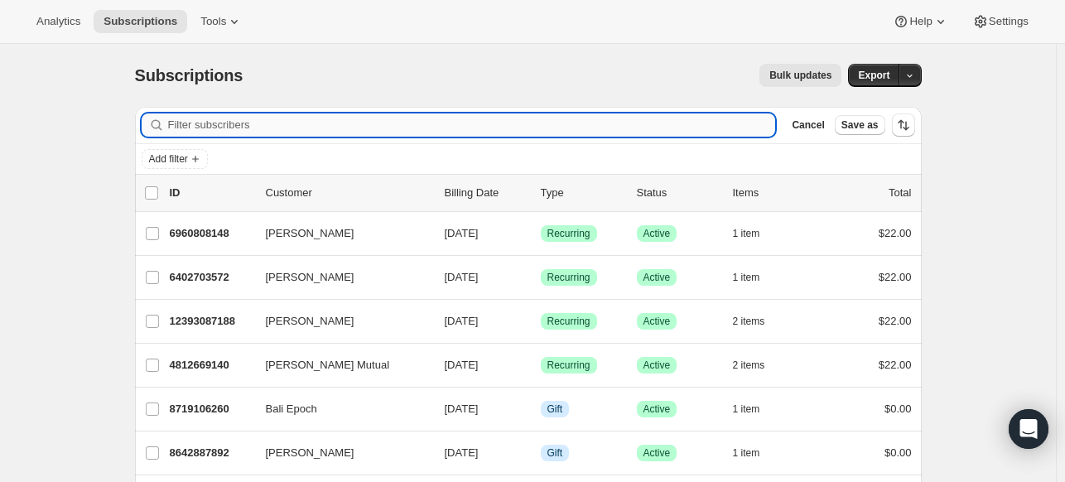
click at [321, 125] on input "Filter subscribers" at bounding box center [472, 124] width 608 height 23
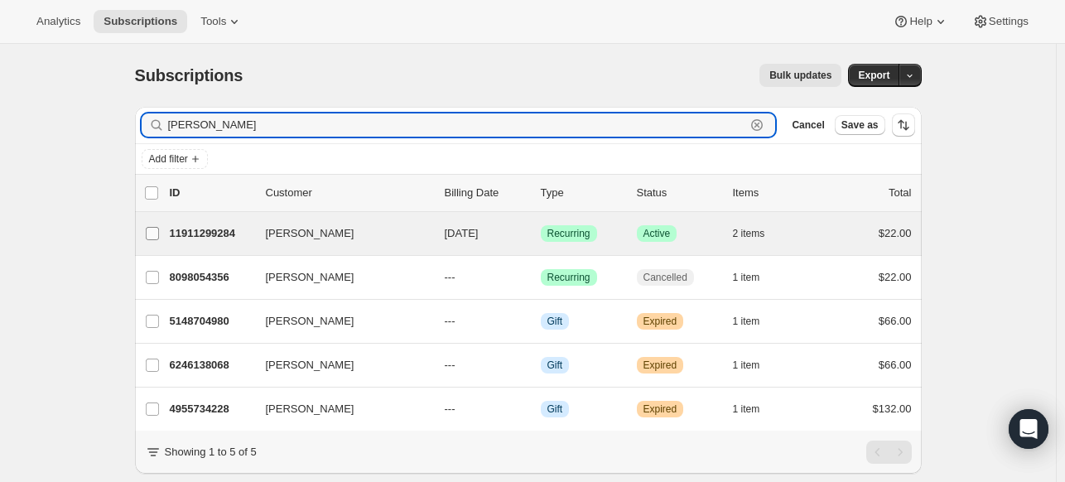
type input "bridget"
click at [159, 231] on input "[PERSON_NAME]" at bounding box center [152, 233] width 13 height 13
checkbox input "true"
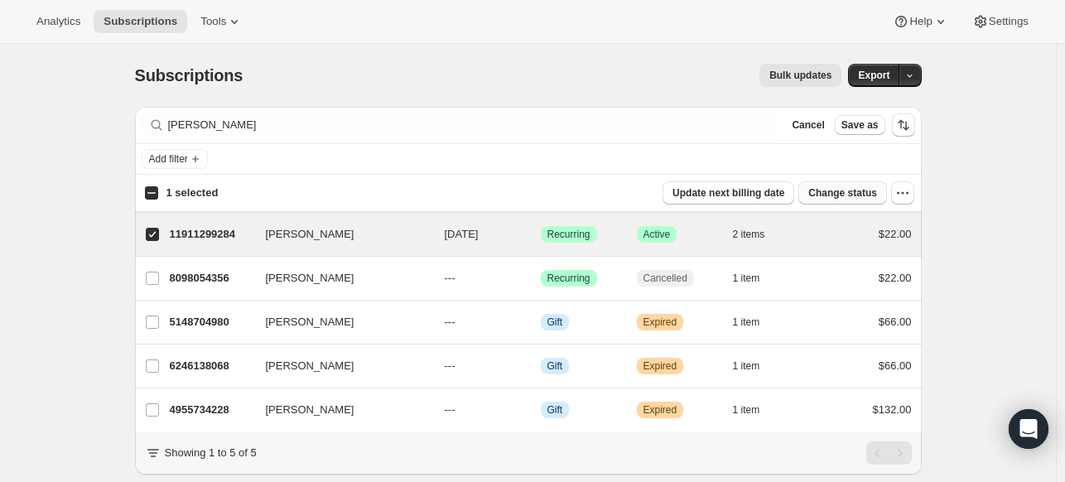
click at [866, 186] on span "Change status" at bounding box center [842, 192] width 69 height 13
select select "11"
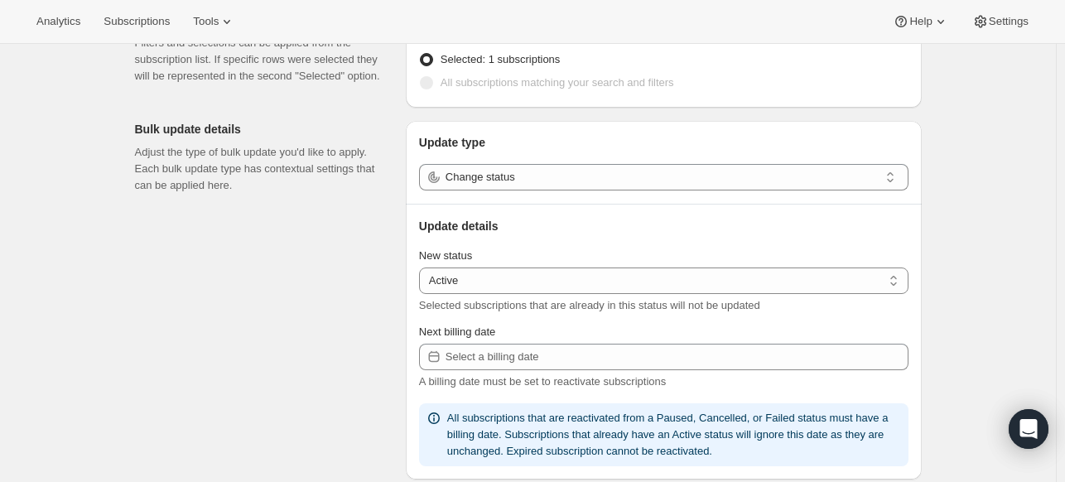
scroll to position [166, 0]
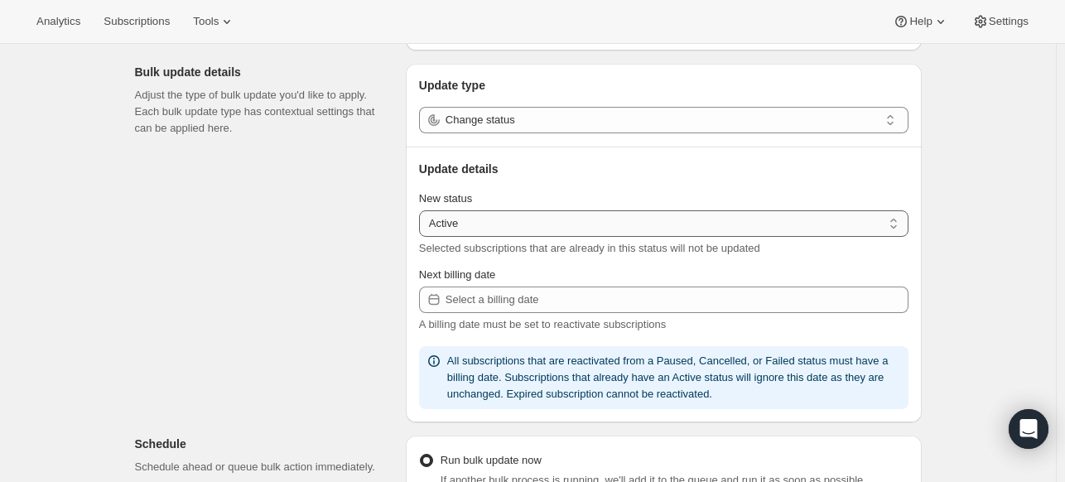
click at [562, 220] on select "Active Paused Cancelled" at bounding box center [663, 223] width 489 height 27
select select "cancelled"
click at [422, 210] on select "Active Paused Cancelled" at bounding box center [663, 223] width 489 height 27
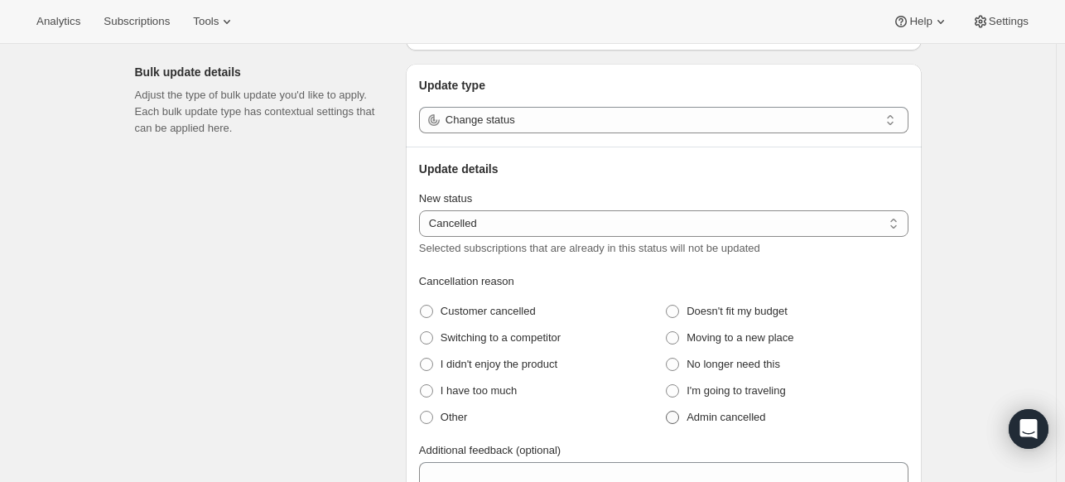
click at [679, 417] on span at bounding box center [672, 417] width 13 height 13
click at [667, 412] on cancelled "Admin cancelled" at bounding box center [666, 411] width 1 height 1
radio cancelled "true"
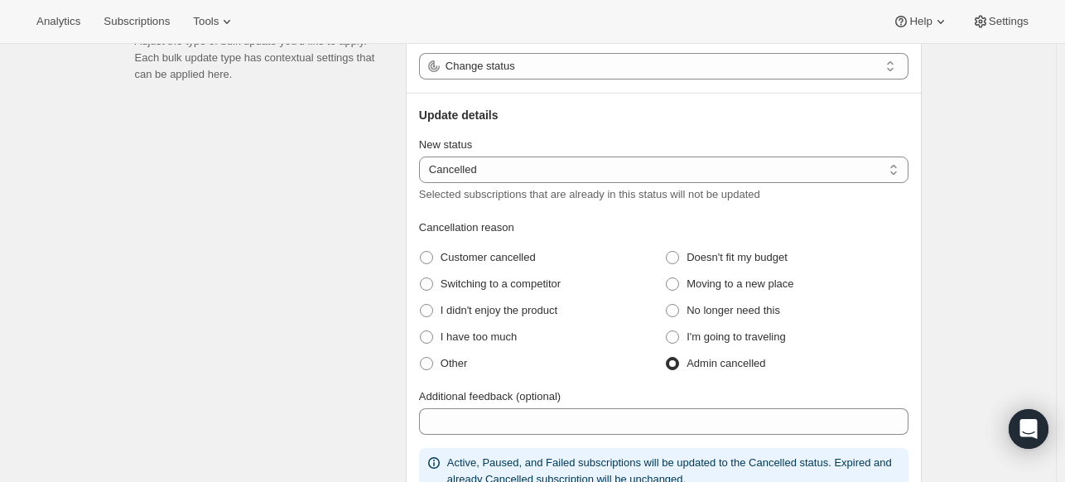
scroll to position [248, 0]
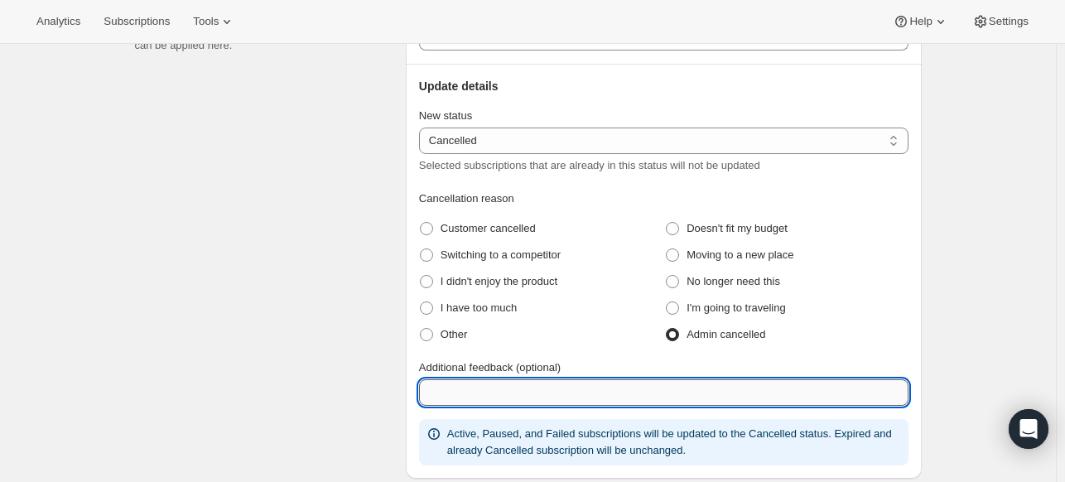
click at [593, 387] on input "Additional feedback (optional)" at bounding box center [663, 392] width 489 height 27
type input "DUTIES US"
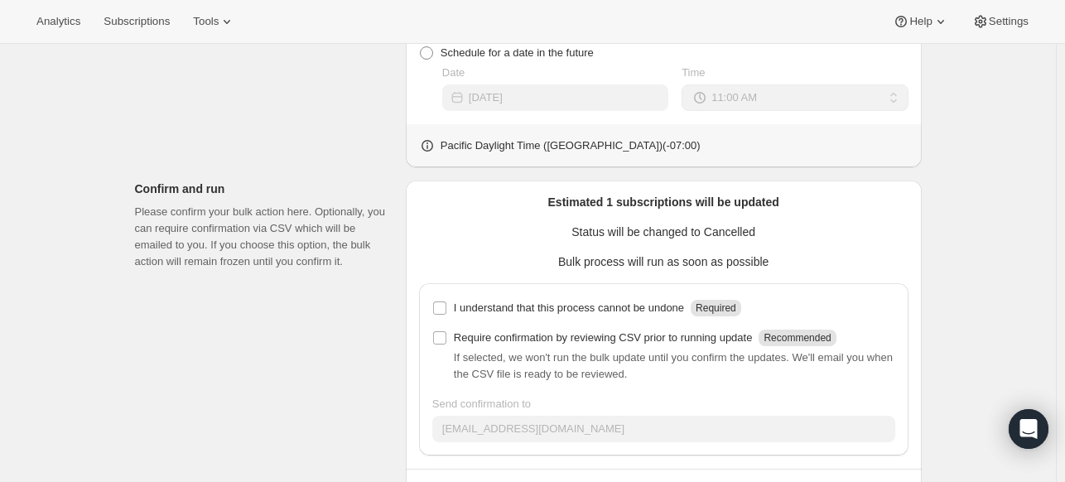
scroll to position [818, 0]
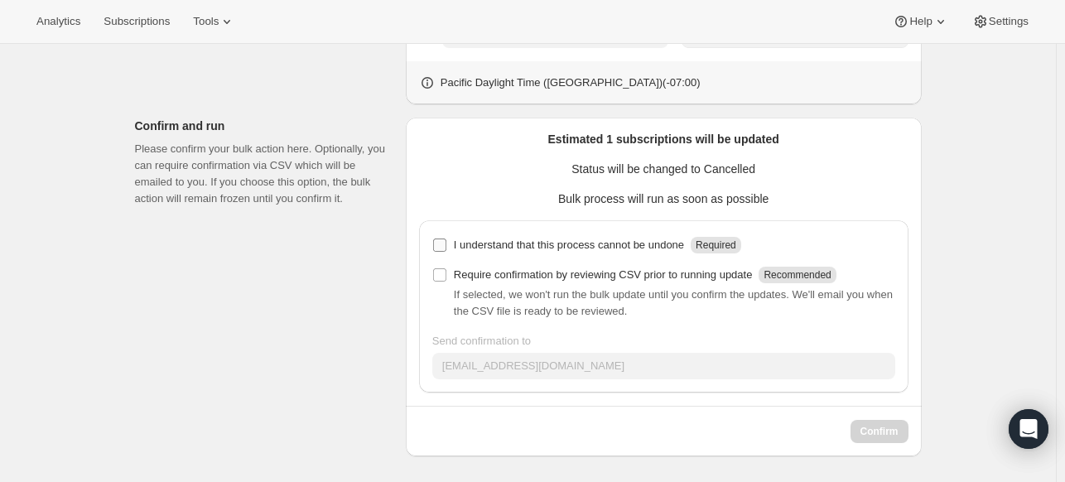
click at [445, 248] on input "I understand that this process cannot be undone Required" at bounding box center [439, 245] width 13 height 13
checkbox input "true"
click at [888, 436] on span "Confirm" at bounding box center [879, 431] width 38 height 13
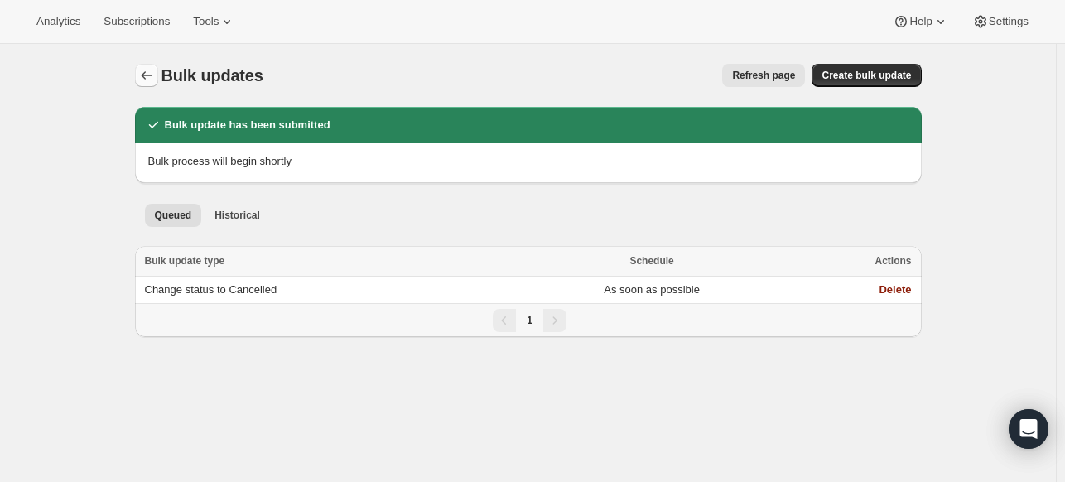
click at [153, 74] on icon "Bulk updates" at bounding box center [146, 75] width 17 height 17
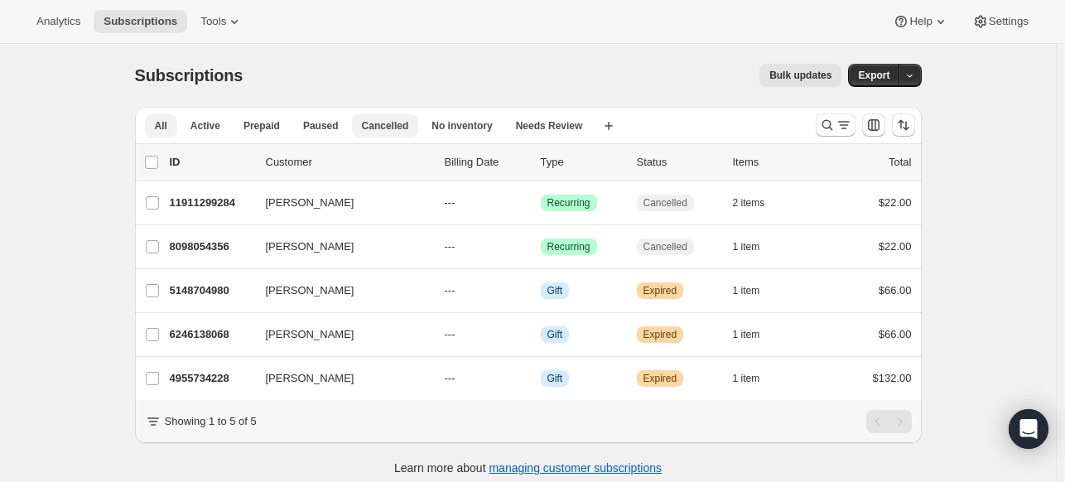
click at [401, 125] on button "Cancelled" at bounding box center [385, 125] width 67 height 23
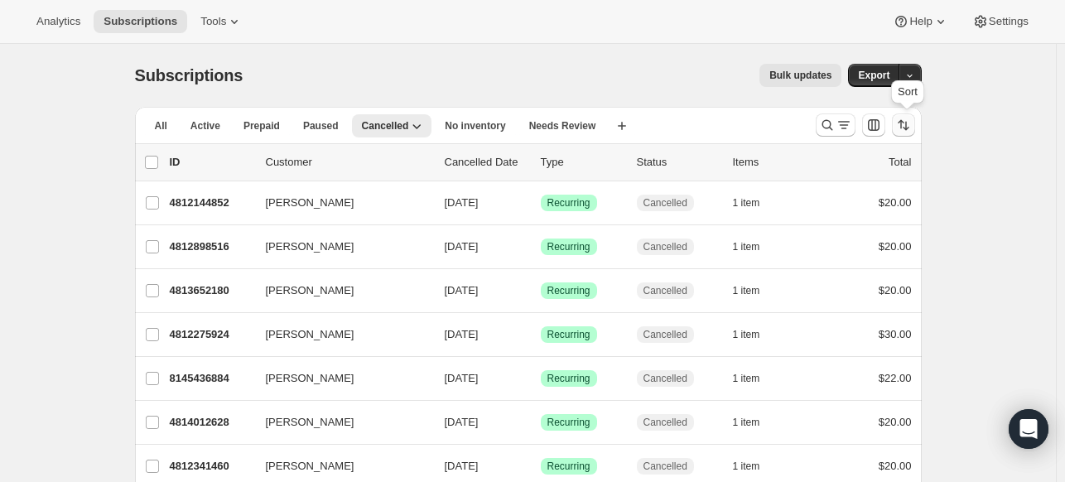
click at [909, 129] on icon "Sort the results" at bounding box center [906, 126] width 7 height 9
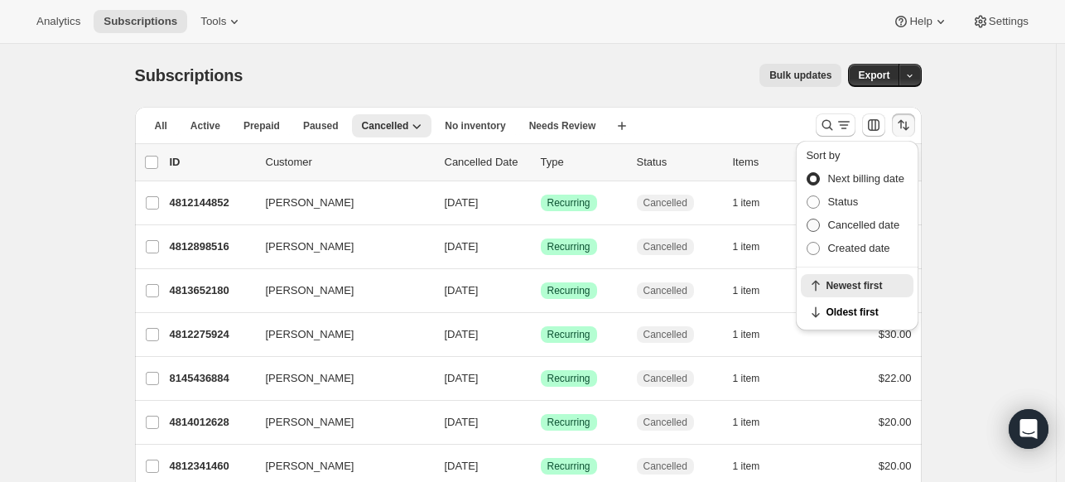
click at [812, 229] on span at bounding box center [813, 225] width 13 height 13
click at [807, 219] on input "Cancelled date" at bounding box center [807, 219] width 1 height 1
radio input "true"
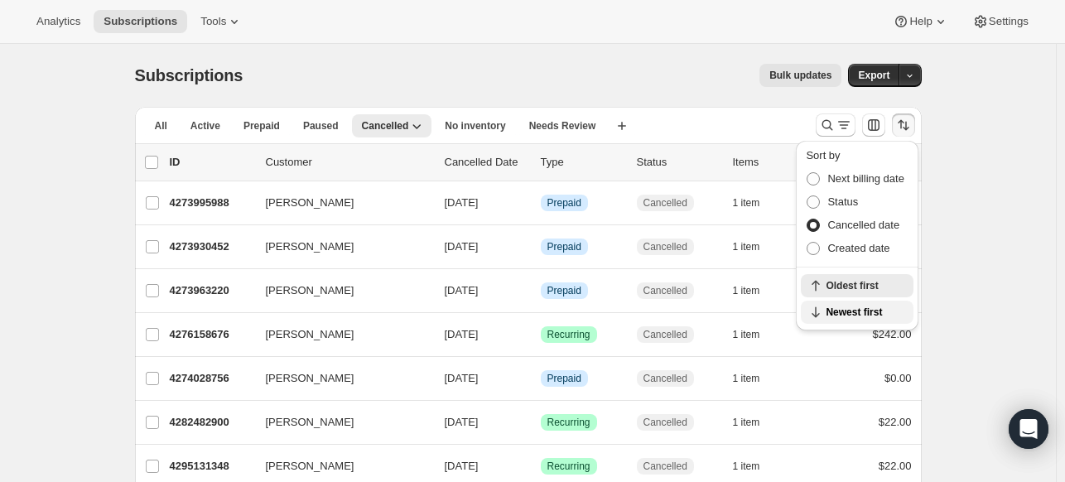
click at [855, 310] on span "Newest first" at bounding box center [865, 312] width 78 height 13
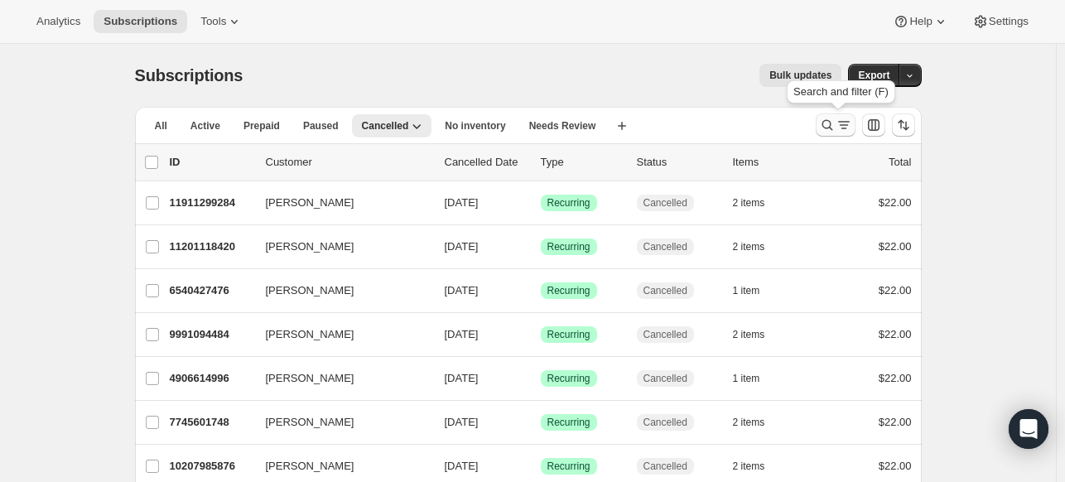
click at [825, 125] on icon "Search and filter results" at bounding box center [827, 125] width 17 height 17
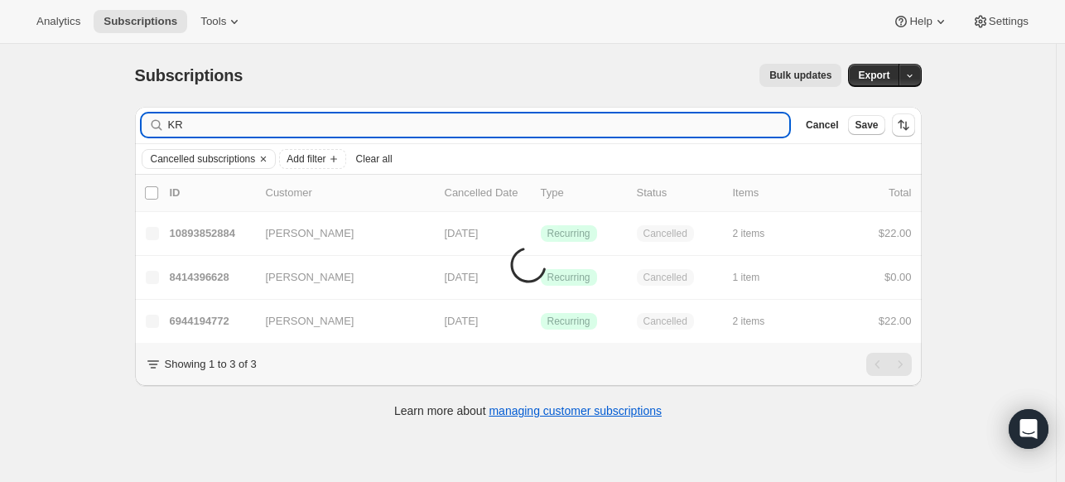
type input "K"
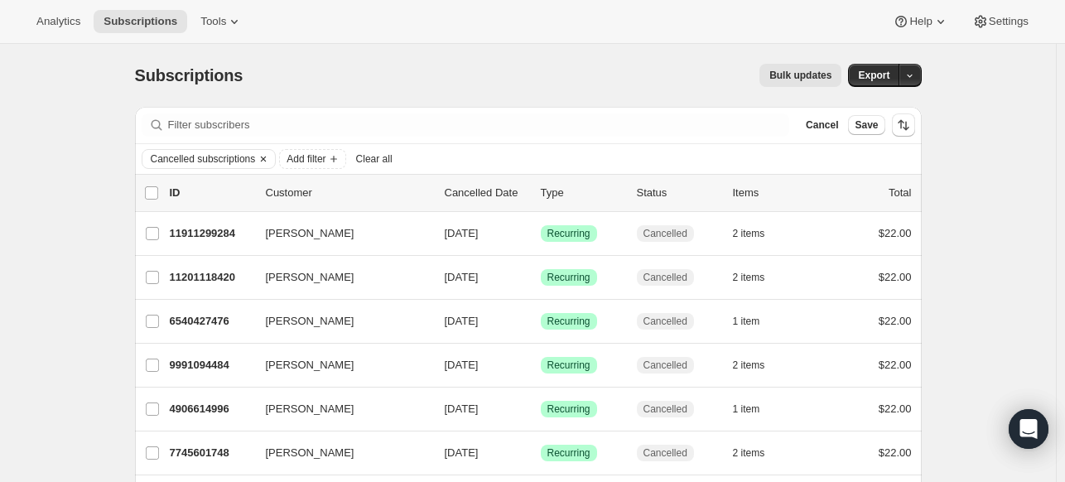
click at [268, 160] on icon "Clear" at bounding box center [263, 158] width 13 height 13
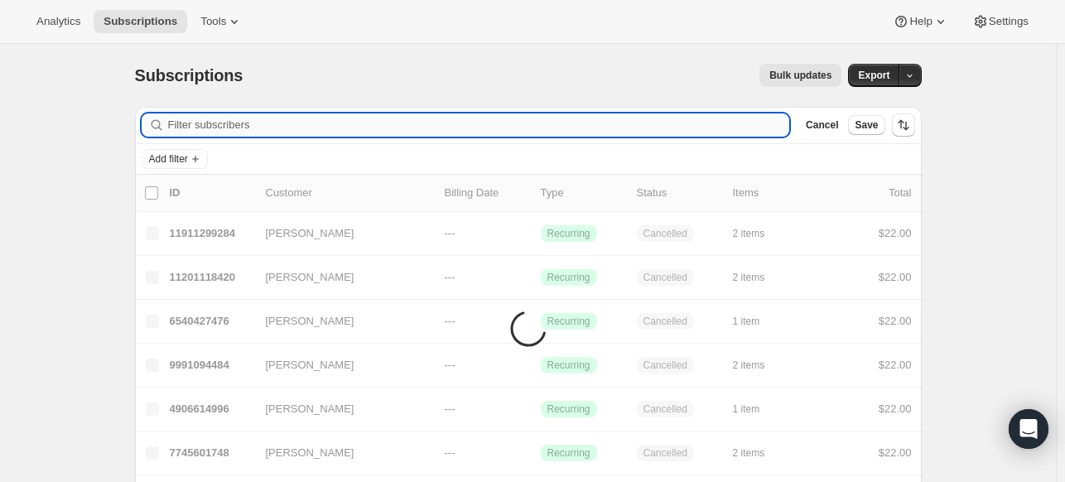
click at [289, 122] on input "Filter subscribers" at bounding box center [479, 124] width 622 height 23
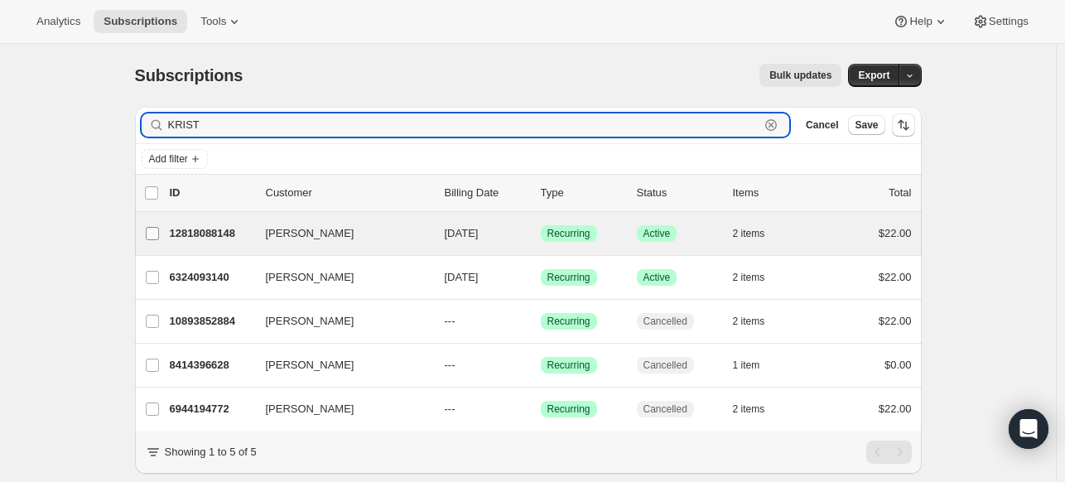
type input "KRIST"
click at [158, 234] on input "[PERSON_NAME]" at bounding box center [152, 233] width 13 height 13
checkbox input "true"
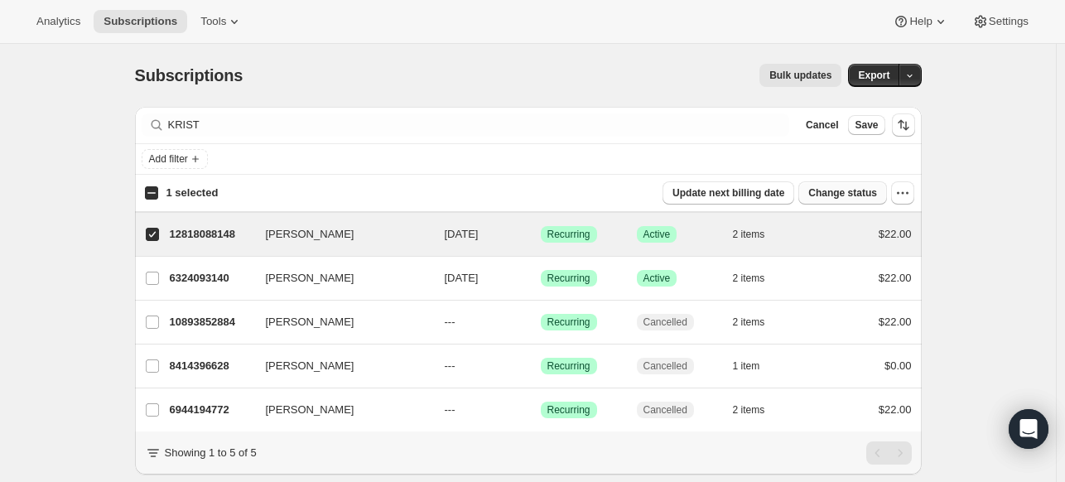
click at [871, 195] on span "Change status" at bounding box center [842, 192] width 69 height 13
select select "12"
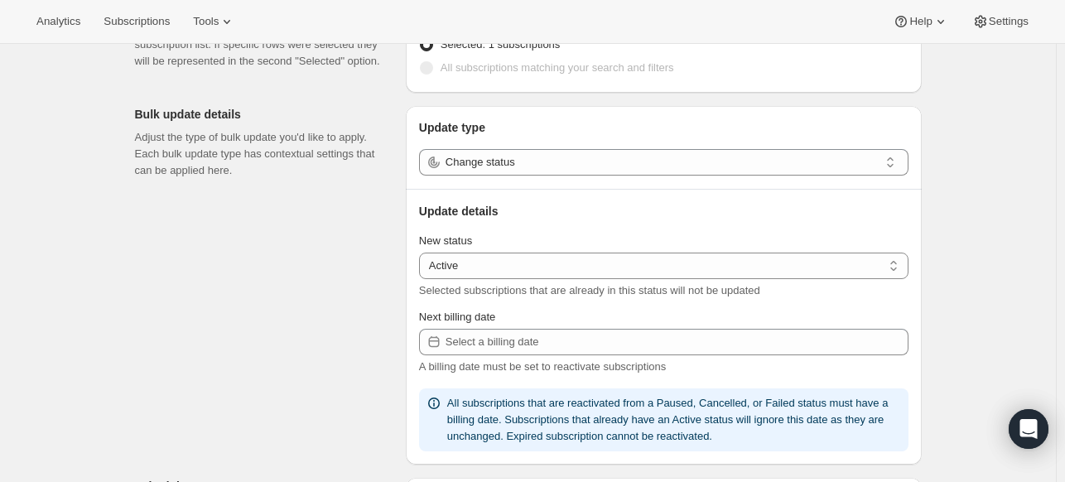
scroll to position [83, 0]
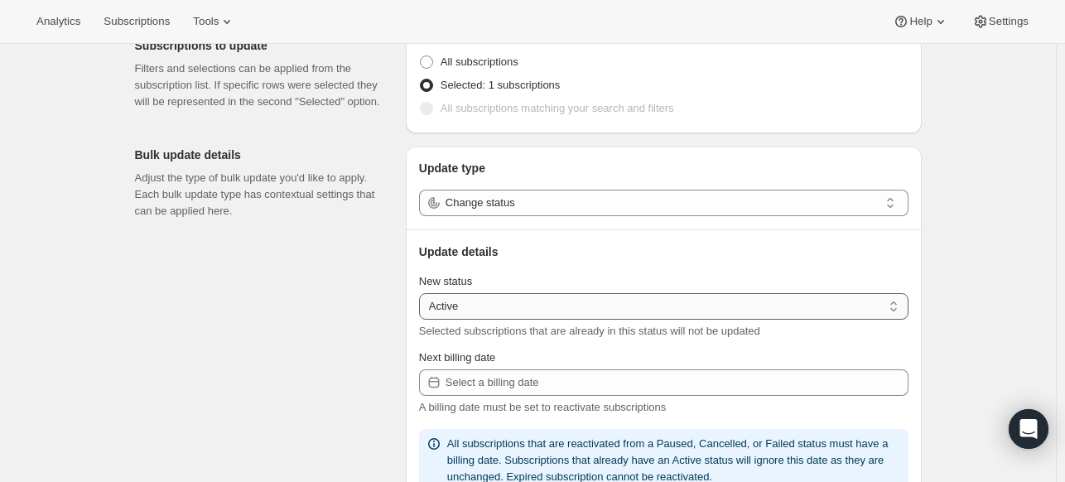
click at [525, 300] on select "Active Paused Cancelled" at bounding box center [663, 306] width 489 height 27
select select "cancelled"
click at [422, 293] on select "Active Paused Cancelled" at bounding box center [663, 306] width 489 height 27
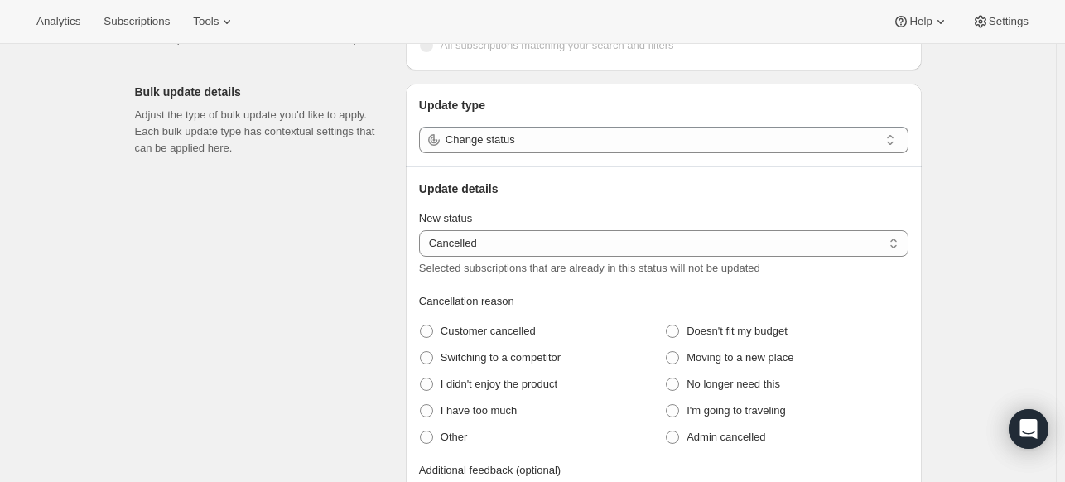
scroll to position [248, 0]
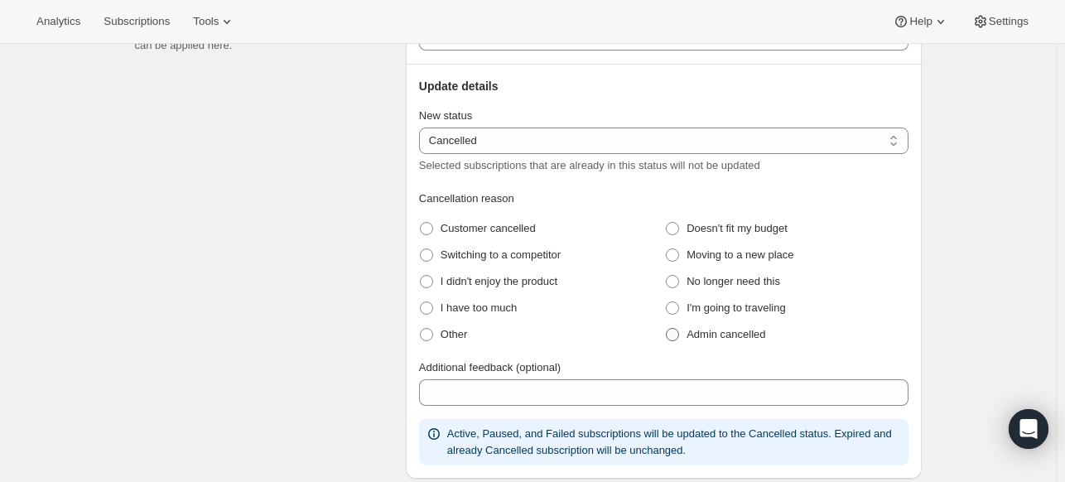
click at [679, 336] on span at bounding box center [672, 334] width 13 height 13
click at [667, 329] on cancelled "Admin cancelled" at bounding box center [666, 328] width 1 height 1
radio cancelled "true"
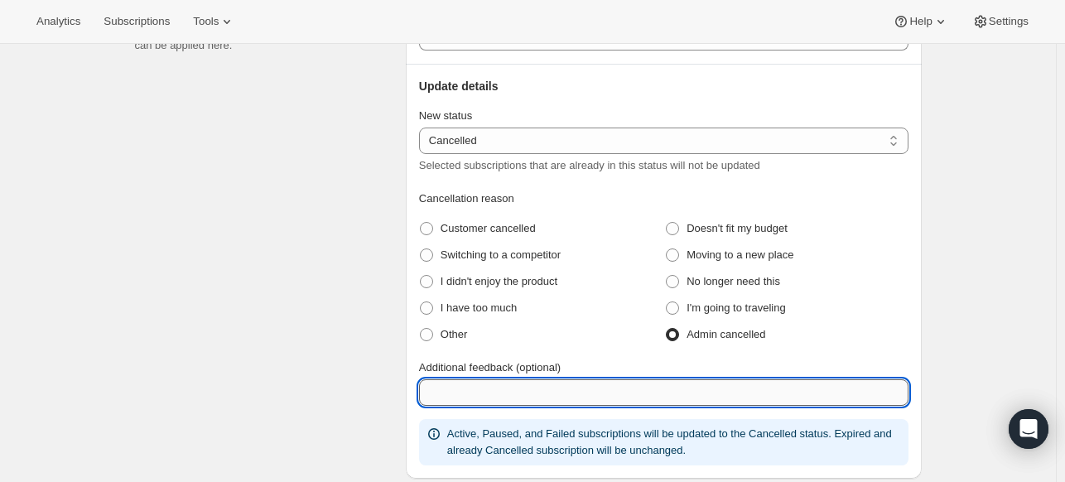
click at [681, 385] on input "Additional feedback (optional)" at bounding box center [663, 392] width 489 height 27
type input "DUTIES US"
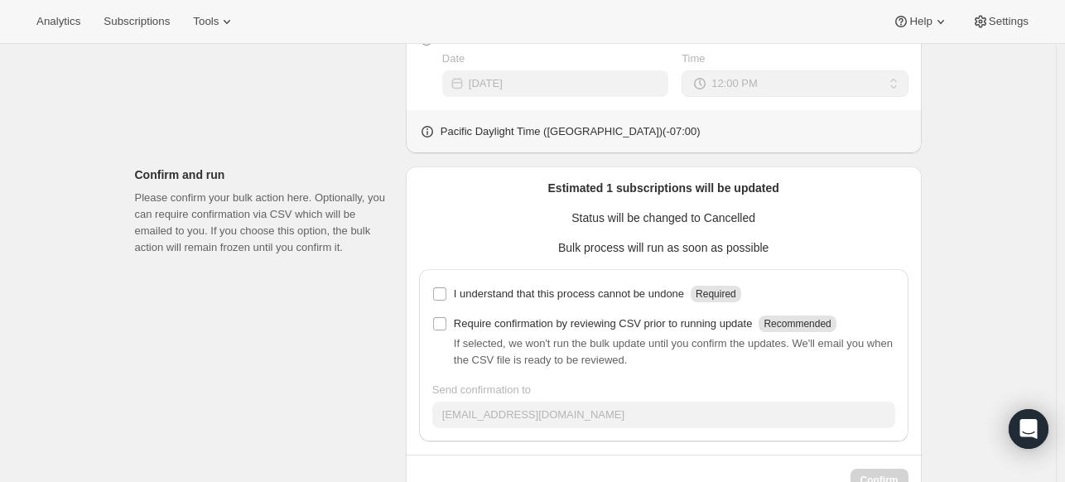
scroll to position [818, 0]
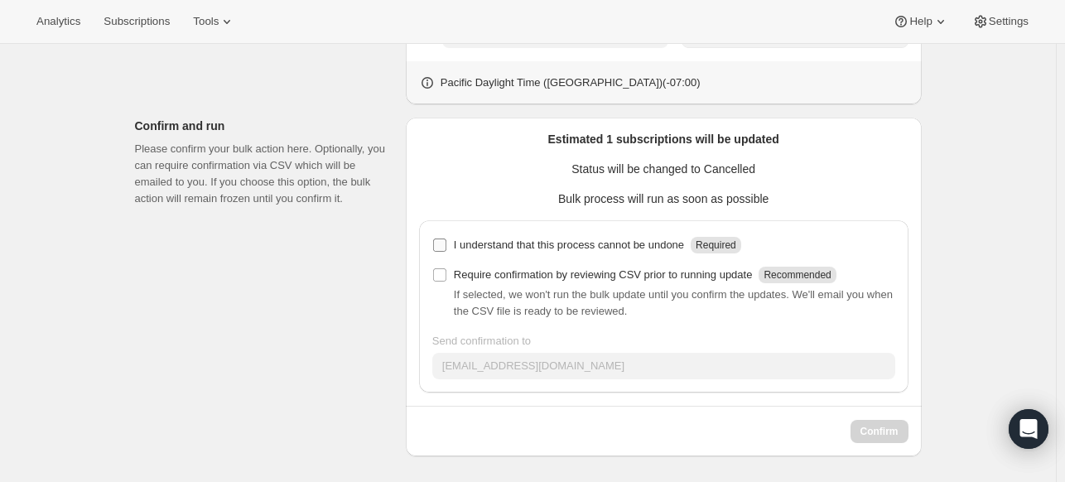
click at [443, 246] on input "I understand that this process cannot be undone Required" at bounding box center [439, 245] width 13 height 13
checkbox input "true"
click at [887, 433] on span "Confirm" at bounding box center [879, 431] width 38 height 13
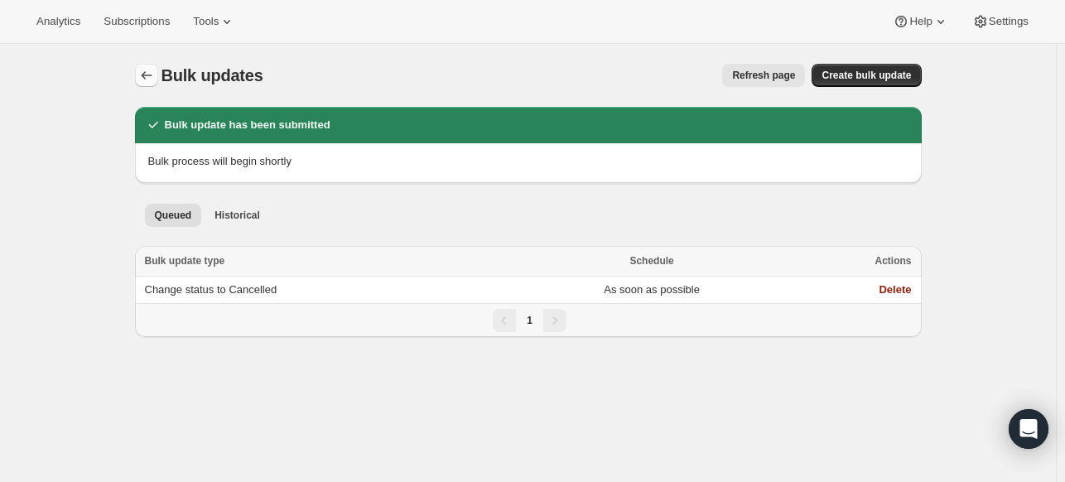
click at [155, 74] on icon "Bulk updates" at bounding box center [146, 75] width 17 height 17
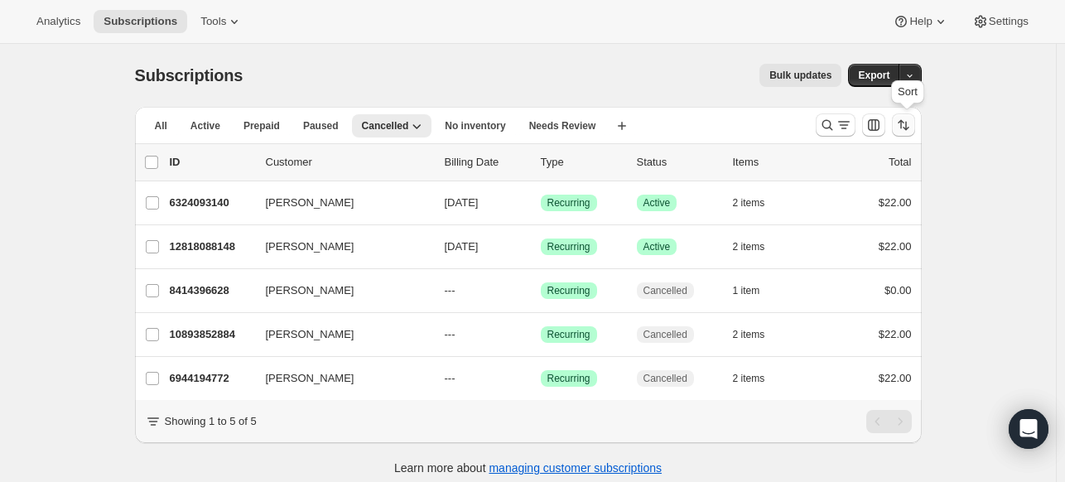
click at [911, 123] on icon "Sort the results" at bounding box center [903, 125] width 17 height 17
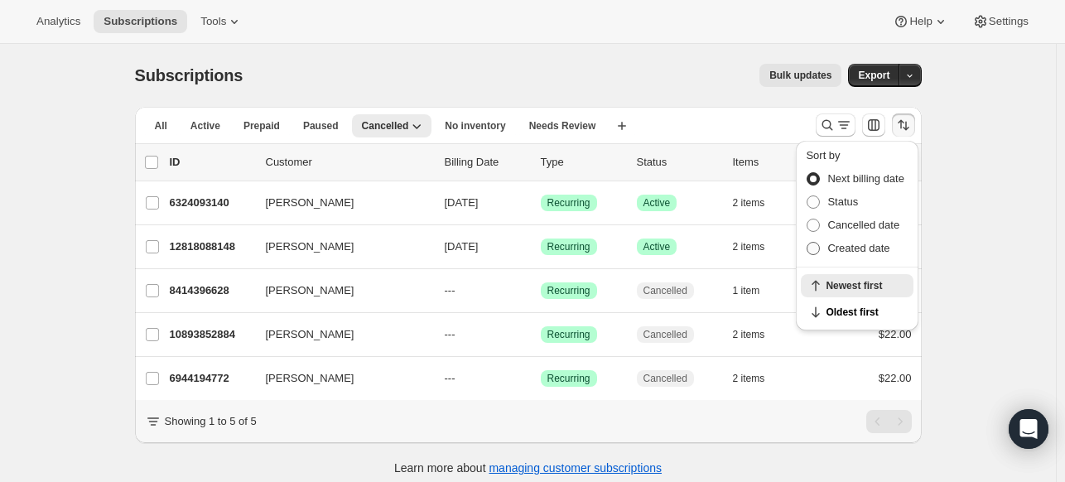
click at [855, 251] on span "Created date" at bounding box center [858, 248] width 62 height 12
click at [807, 243] on input "Created date" at bounding box center [807, 242] width 1 height 1
radio input "true"
click at [873, 315] on span "Newest first" at bounding box center [865, 312] width 78 height 13
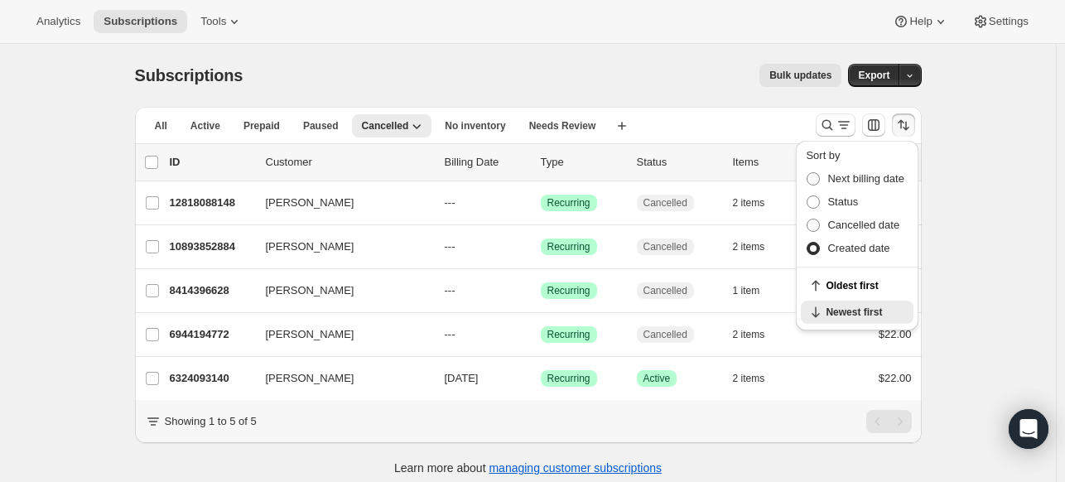
click at [956, 231] on div "Subscriptions. This page is ready Subscriptions Bulk updates More actions Bulk …" at bounding box center [528, 285] width 1056 height 482
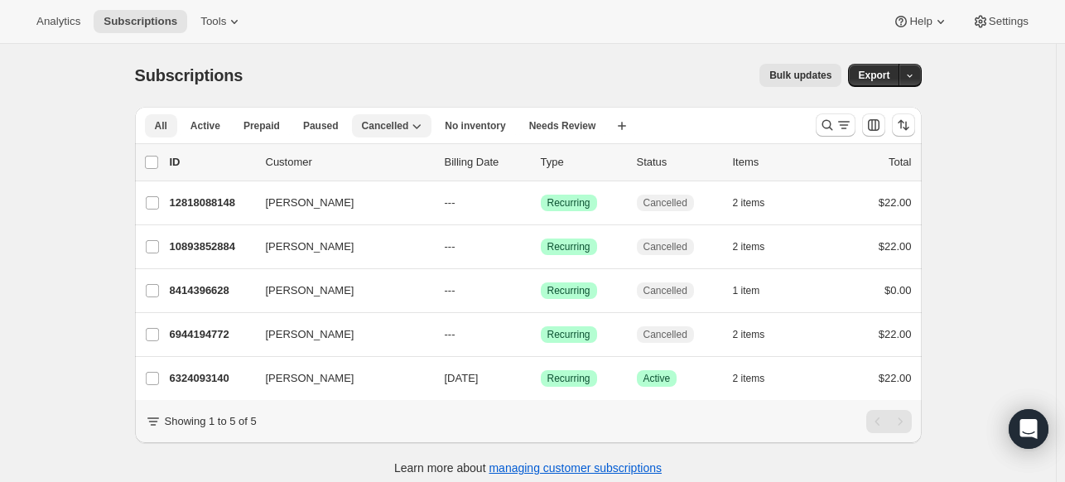
click at [171, 131] on button "All" at bounding box center [161, 125] width 32 height 23
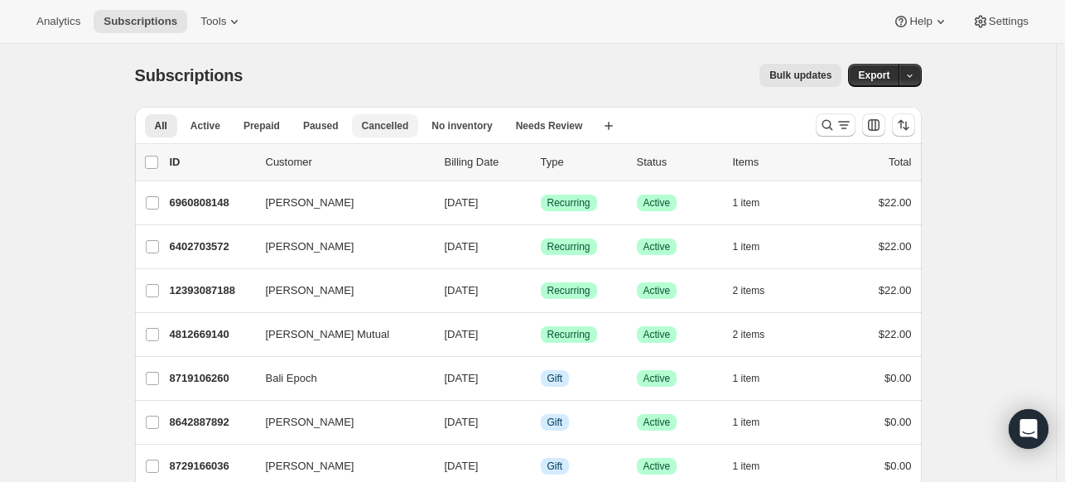
click at [393, 122] on span "Cancelled" at bounding box center [385, 125] width 47 height 13
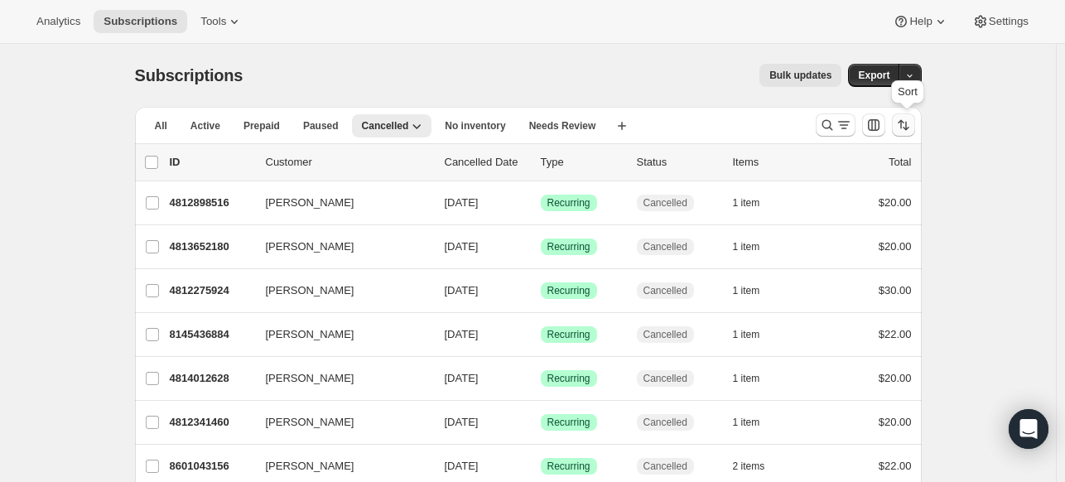
click at [908, 135] on button "Sort the results" at bounding box center [903, 124] width 23 height 23
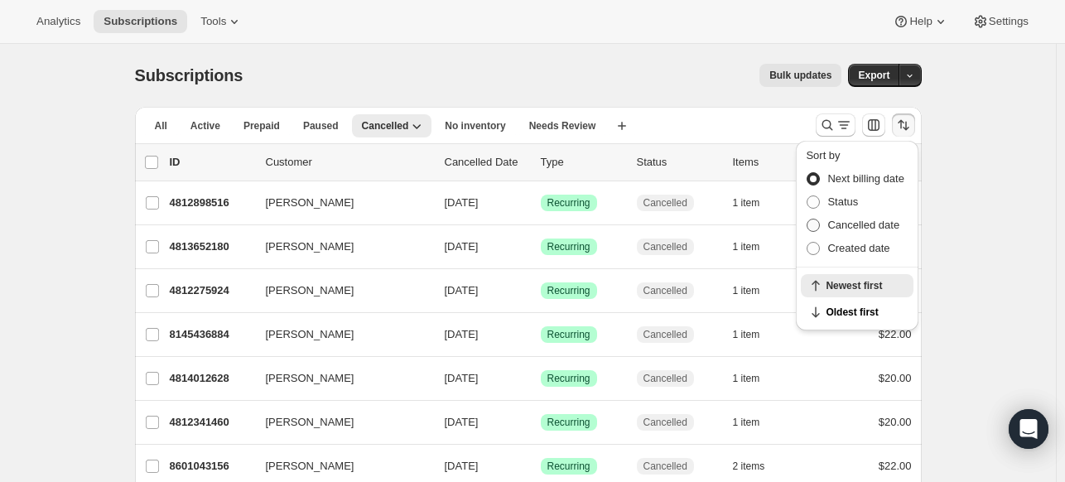
click at [839, 226] on span "Cancelled date" at bounding box center [863, 225] width 72 height 12
click at [807, 219] on input "Cancelled date" at bounding box center [807, 219] width 1 height 1
radio input "true"
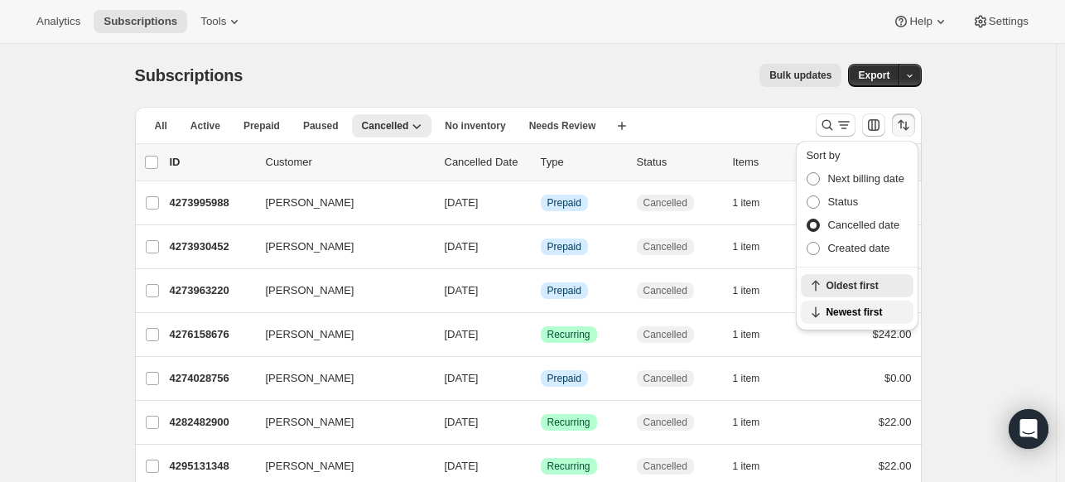
click at [857, 316] on span "Newest first" at bounding box center [865, 312] width 78 height 13
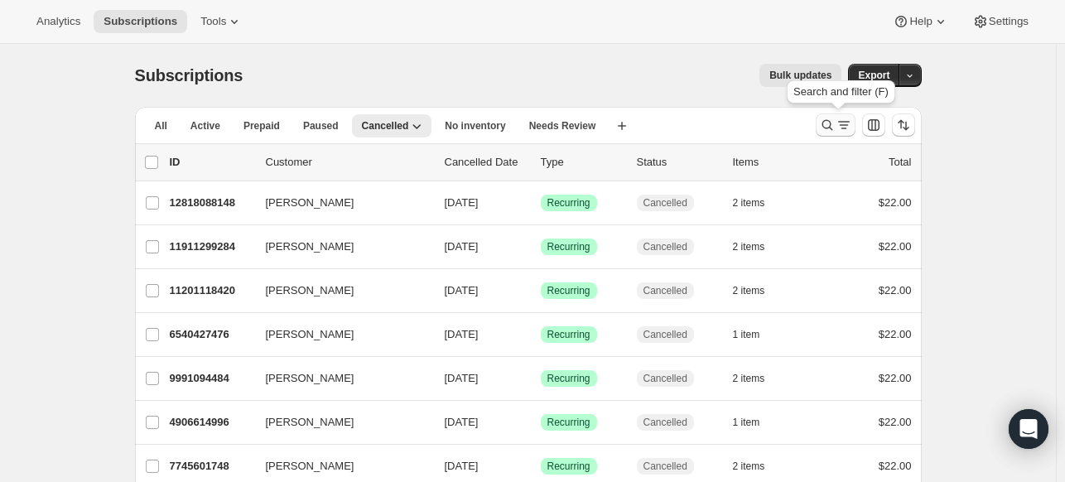
click at [831, 127] on icon "Search and filter results" at bounding box center [827, 125] width 17 height 17
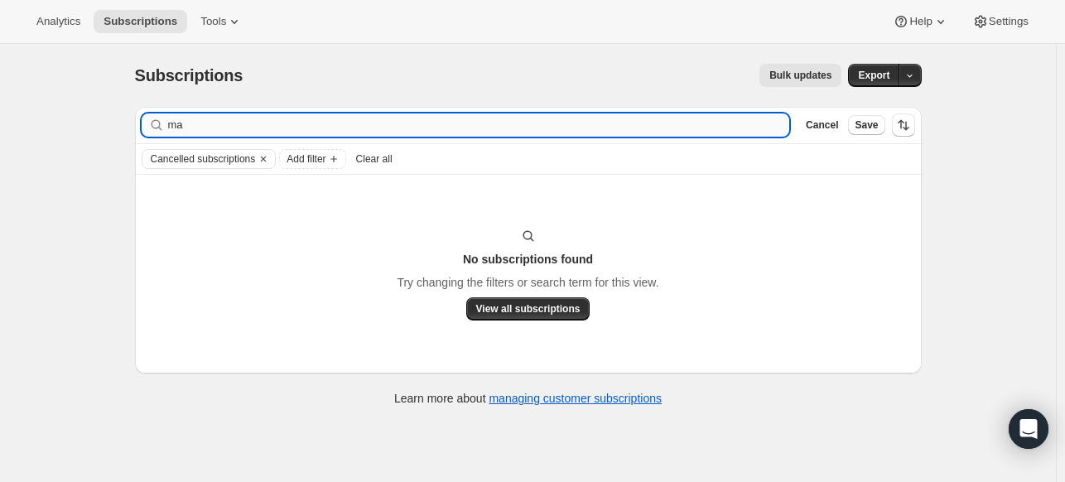
type input "m"
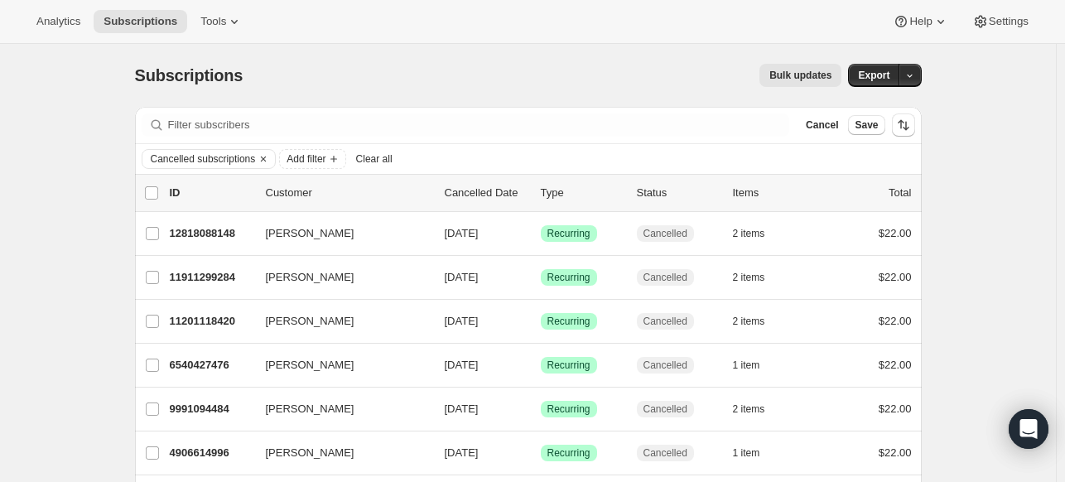
drag, startPoint x: 266, startPoint y: 161, endPoint x: 265, endPoint y: 147, distance: 14.9
click at [266, 161] on icon "Clear" at bounding box center [263, 158] width 13 height 13
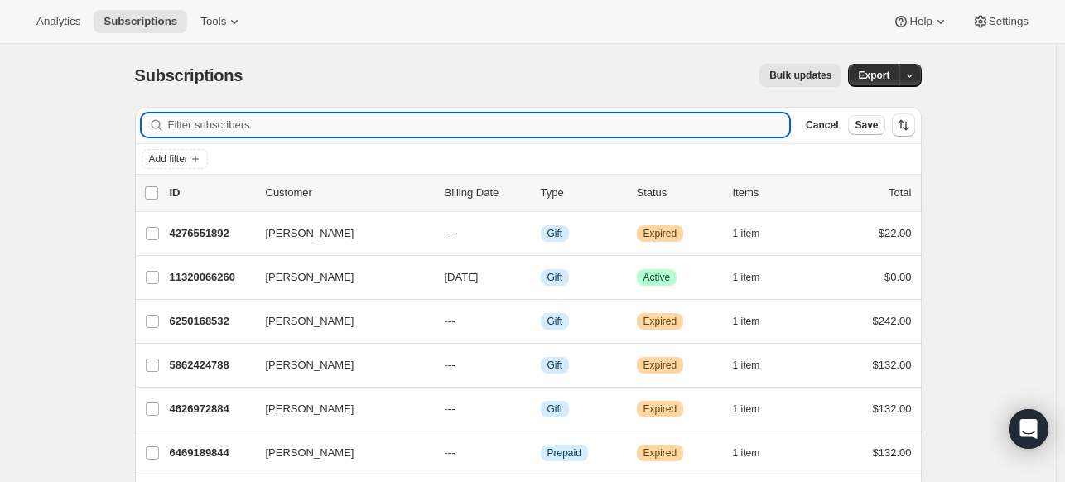
click at [246, 121] on input "Filter subscribers" at bounding box center [479, 124] width 622 height 23
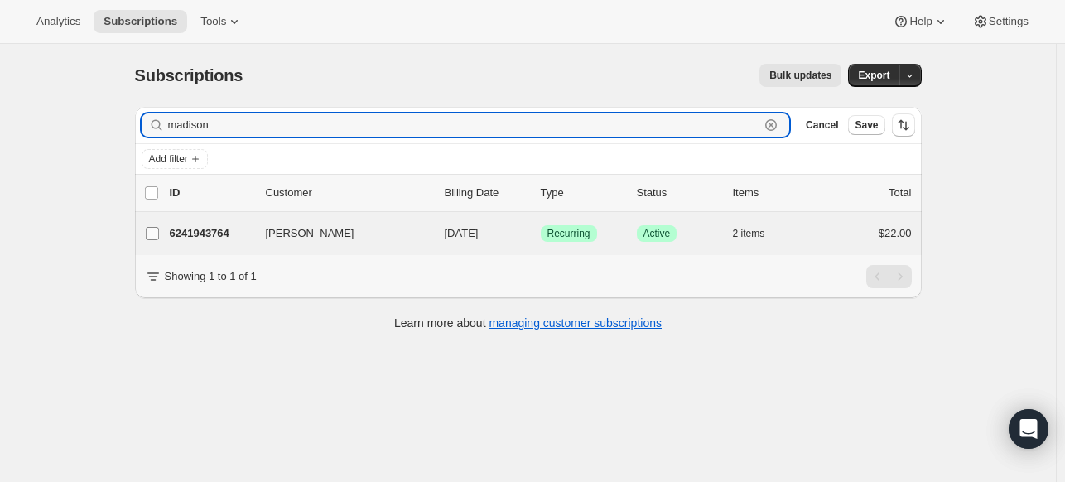
type input "madison"
click at [153, 239] on span at bounding box center [152, 233] width 15 height 15
click at [153, 239] on input "[PERSON_NAME]" at bounding box center [152, 233] width 13 height 13
checkbox input "true"
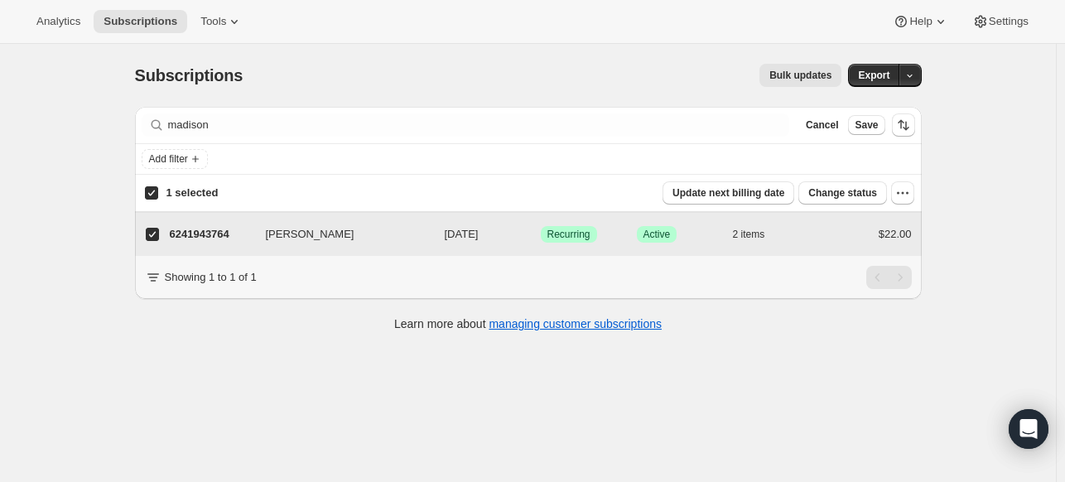
click at [152, 239] on input "[PERSON_NAME]" at bounding box center [152, 234] width 13 height 13
checkbox input "false"
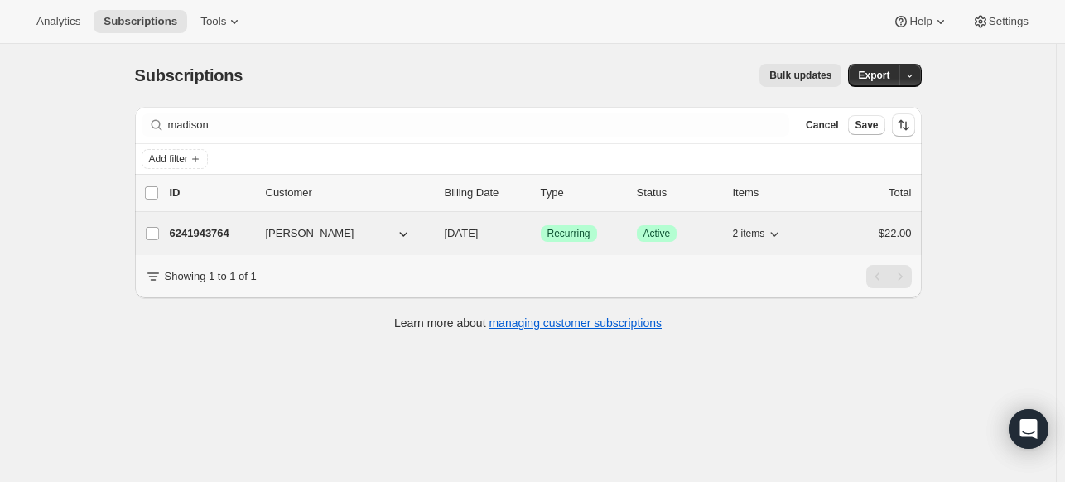
click at [338, 234] on span "[PERSON_NAME]" at bounding box center [310, 233] width 89 height 17
click at [218, 231] on p "6241943764" at bounding box center [211, 233] width 83 height 17
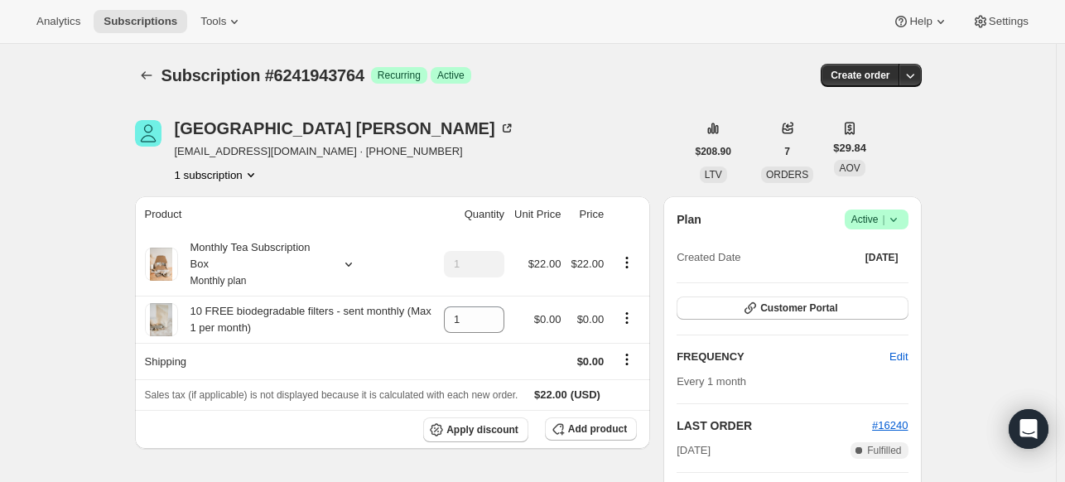
click at [902, 221] on icon at bounding box center [893, 219] width 17 height 17
click at [906, 275] on span "Cancel subscription" at bounding box center [882, 279] width 94 height 12
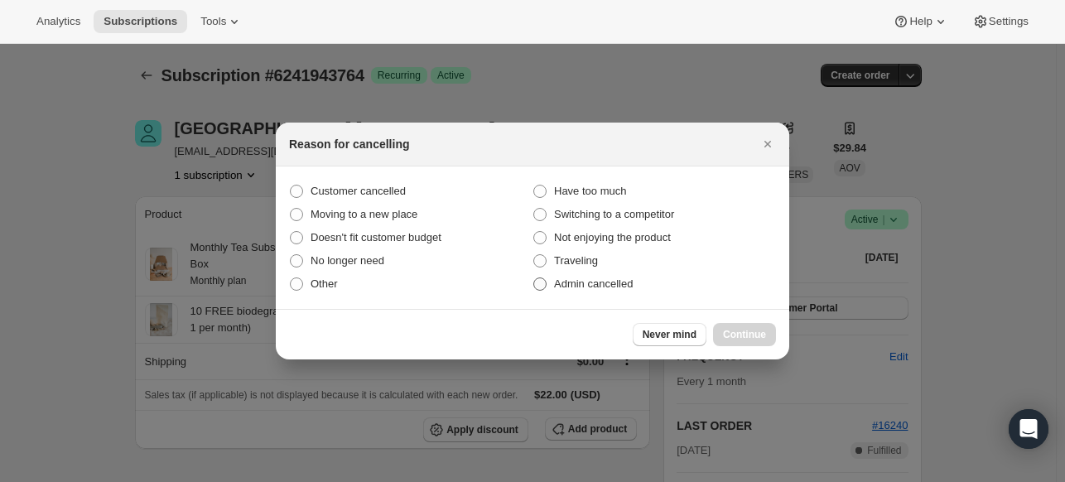
click at [591, 285] on span "Admin cancelled" at bounding box center [593, 283] width 79 height 12
click at [534, 278] on input "Admin cancelled" at bounding box center [533, 277] width 1 height 1
radio input "true"
click at [753, 334] on span "Continue" at bounding box center [744, 334] width 43 height 13
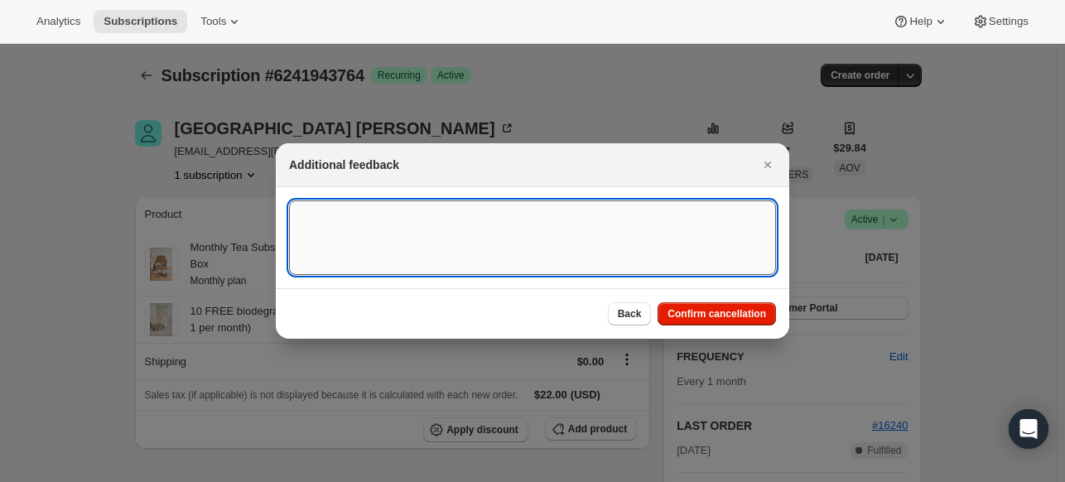
click at [497, 238] on textarea ":r3vu:" at bounding box center [532, 237] width 487 height 75
type textarea "u"
type textarea "US DUTIES"
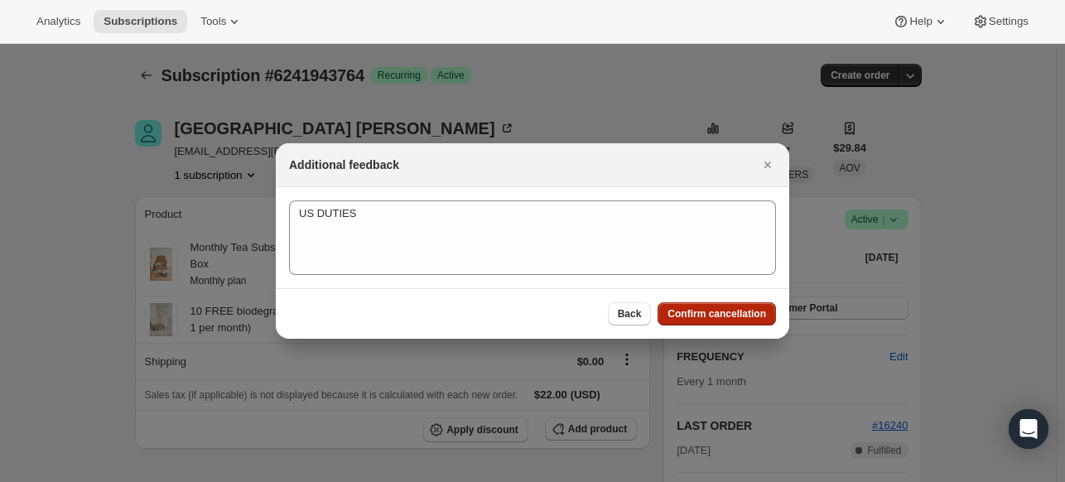
click at [759, 316] on span "Confirm cancellation" at bounding box center [716, 313] width 99 height 13
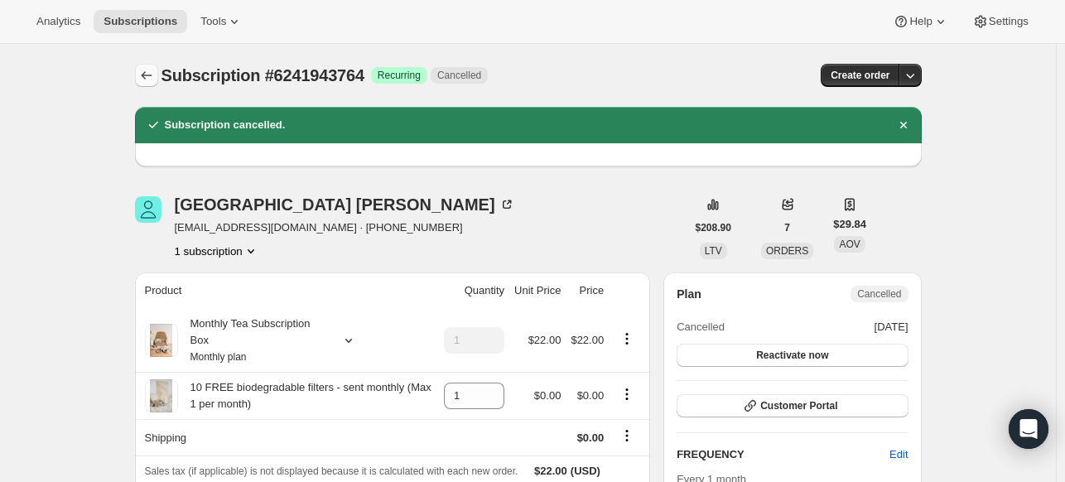
click at [155, 74] on icon "Subscriptions" at bounding box center [146, 75] width 17 height 17
